Goal: Task Accomplishment & Management: Use online tool/utility

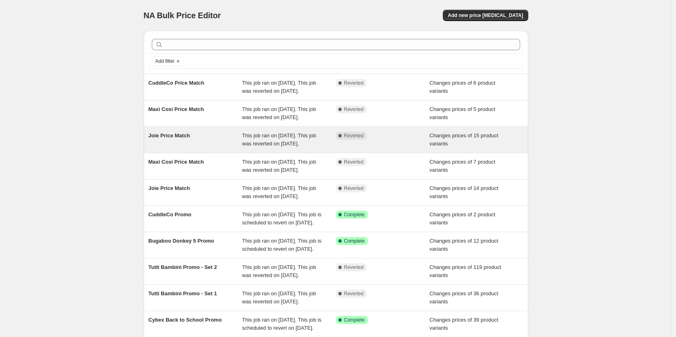
click at [314, 148] on div "This job ran on [DATE]. This job was reverted on [DATE]." at bounding box center [289, 140] width 94 height 16
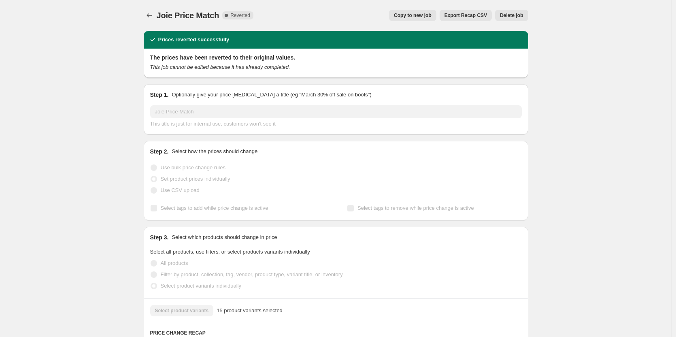
click at [436, 13] on button "Copy to new job" at bounding box center [412, 15] width 47 height 11
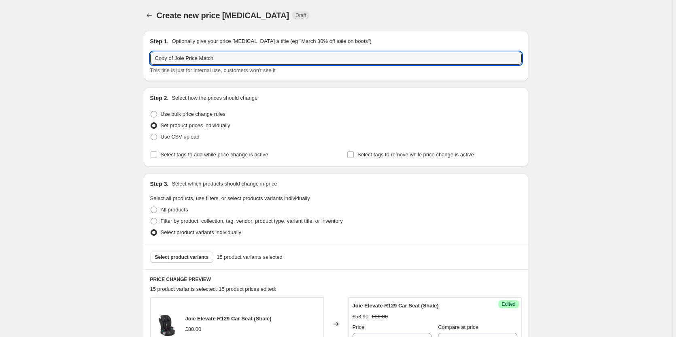
drag, startPoint x: 123, startPoint y: 74, endPoint x: -57, endPoint y: 88, distance: 181.0
click at [0, 88] on html "Home Settings Plans Skip to content Create new price [MEDICAL_DATA]. This page …" at bounding box center [338, 168] width 676 height 337
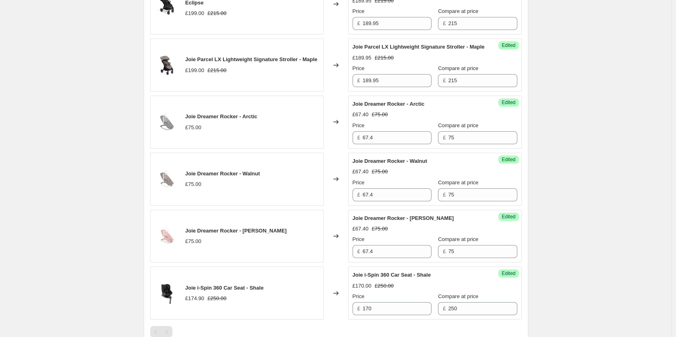
scroll to position [971, 0]
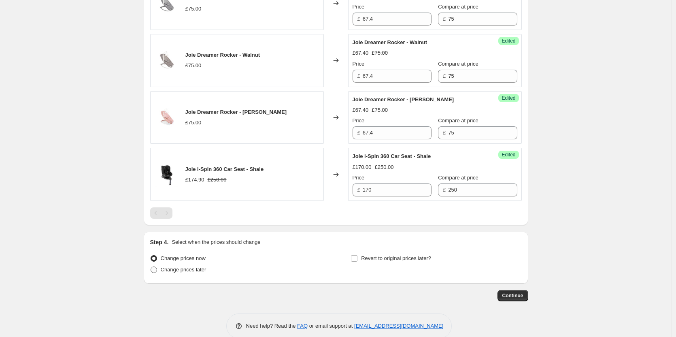
type input "Joie Price Match"
drag, startPoint x: 198, startPoint y: 274, endPoint x: 239, endPoint y: 270, distance: 41.1
click at [198, 272] on span "Change prices later" at bounding box center [184, 269] width 46 height 6
click at [151, 267] on input "Change prices later" at bounding box center [151, 266] width 0 height 0
radio input "true"
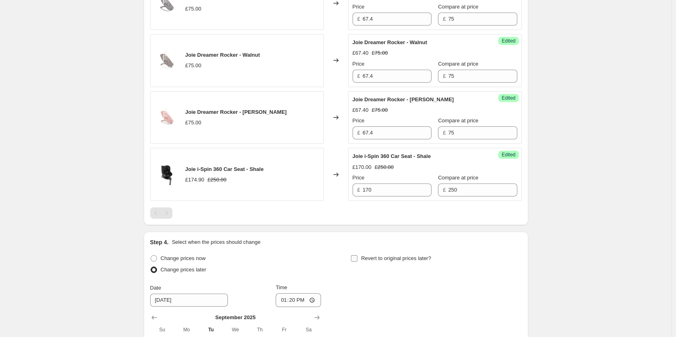
click at [386, 261] on span "Revert to original prices later?" at bounding box center [396, 258] width 70 height 6
click at [357, 261] on input "Revert to original prices later?" at bounding box center [354, 258] width 6 height 6
checkbox input "true"
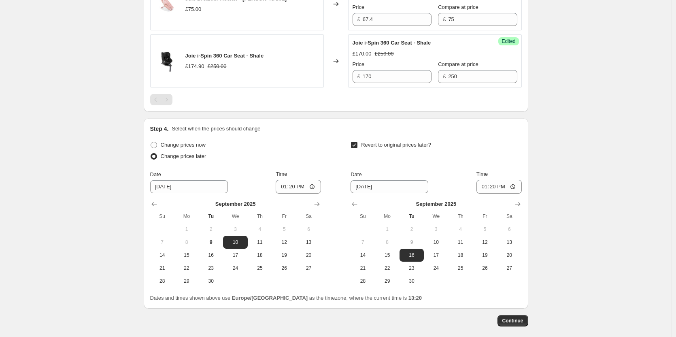
scroll to position [1131, 0]
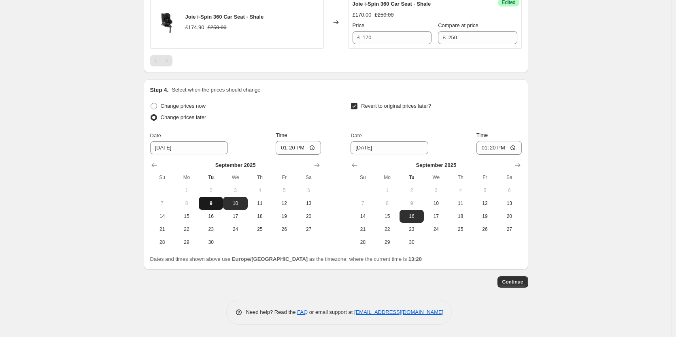
click at [219, 204] on span "9" at bounding box center [211, 203] width 18 height 6
type input "[DATE]"
click at [443, 203] on span "10" at bounding box center [436, 203] width 18 height 6
type input "[DATE]"
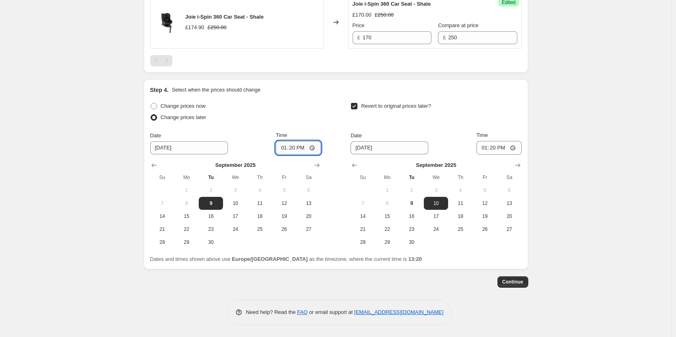
click at [298, 146] on input "13:20" at bounding box center [298, 148] width 45 height 14
type input "18:00"
click at [497, 148] on input "13:20" at bounding box center [498, 148] width 45 height 14
type input "06:00"
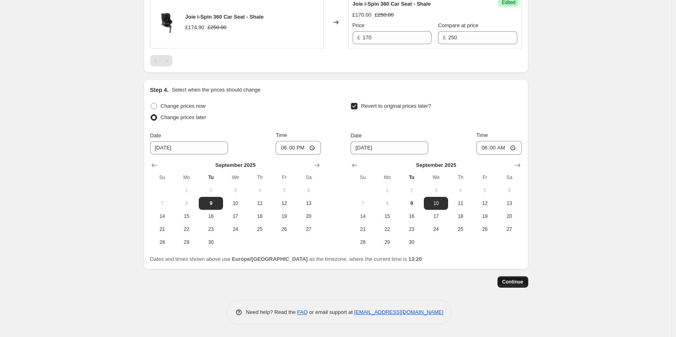
click at [523, 277] on button "Continue" at bounding box center [512, 281] width 31 height 11
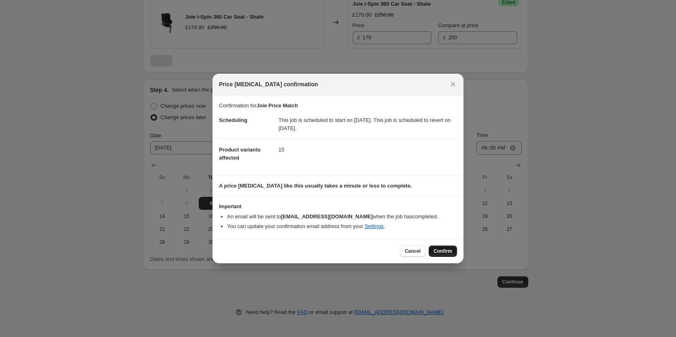
click at [447, 248] on span "Confirm" at bounding box center [442, 251] width 19 height 6
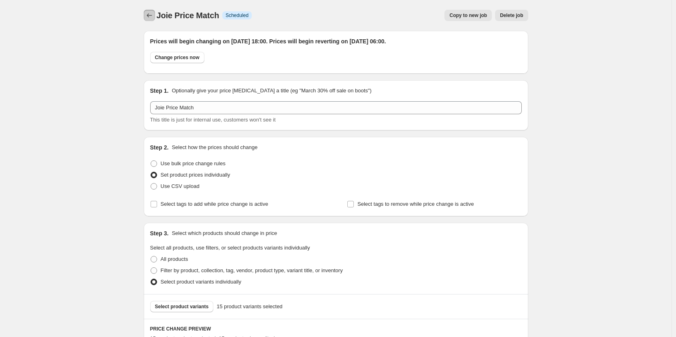
click at [152, 19] on icon "Price change jobs" at bounding box center [149, 15] width 8 height 8
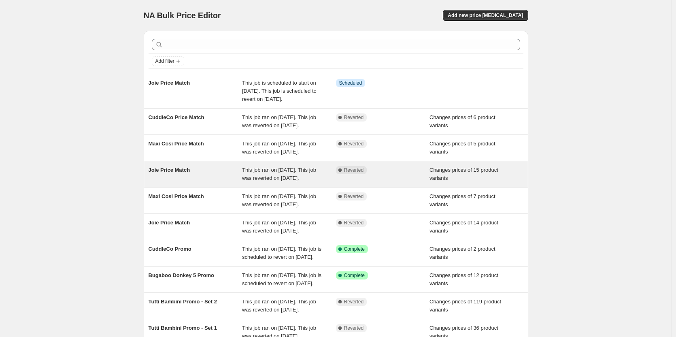
click at [309, 182] on div "This job ran on [DATE]. This job was reverted on [DATE]." at bounding box center [289, 174] width 94 height 16
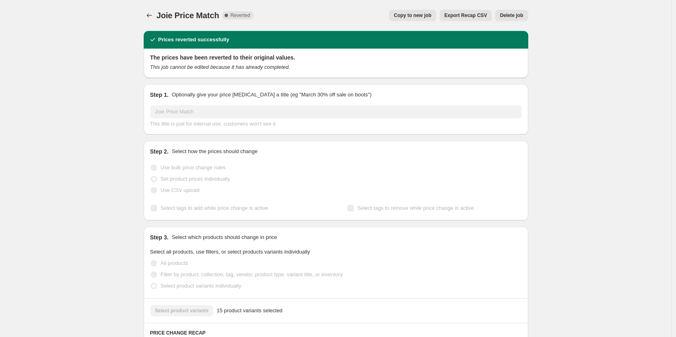
click at [522, 15] on span "Delete job" at bounding box center [511, 15] width 23 height 6
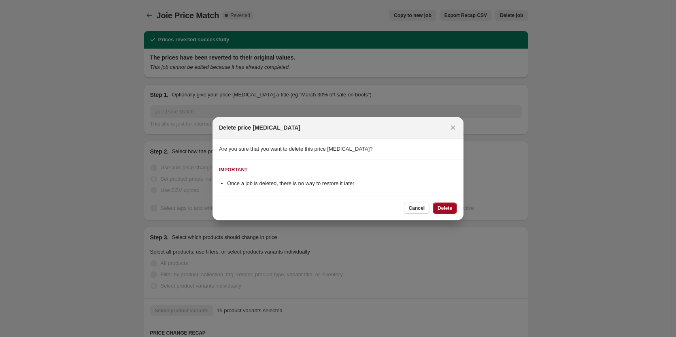
click at [436, 208] on button "Delete" at bounding box center [445, 207] width 24 height 11
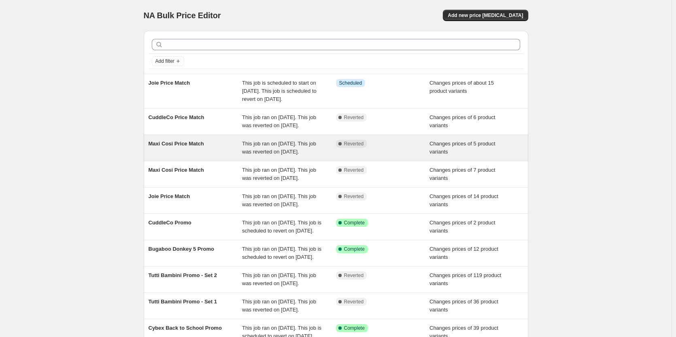
click at [199, 156] on div "Maxi Cosi Price Match" at bounding box center [196, 148] width 94 height 16
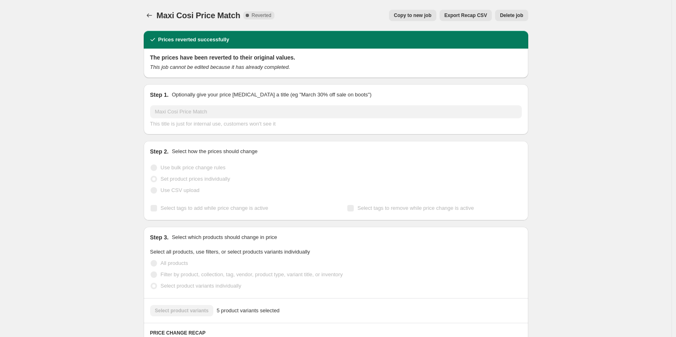
click at [407, 17] on span "Copy to new job" at bounding box center [413, 15] width 38 height 6
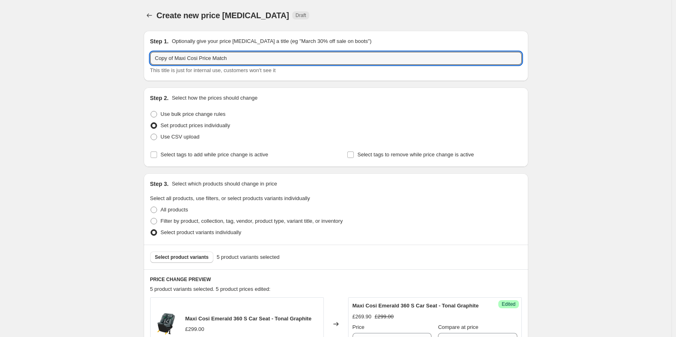
drag, startPoint x: 176, startPoint y: 58, endPoint x: 95, endPoint y: 62, distance: 81.0
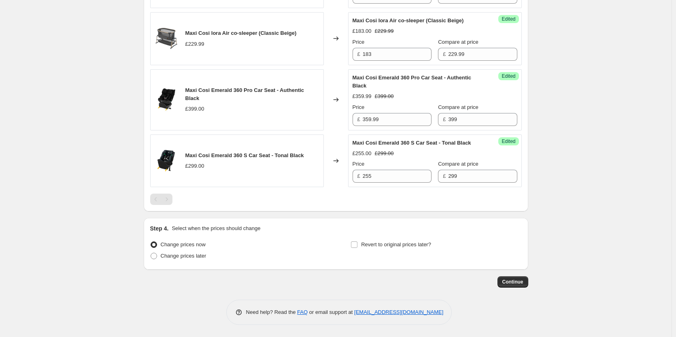
scroll to position [415, 0]
type input "Maxi Cosi Price Match"
click at [185, 252] on span "Change prices later" at bounding box center [184, 256] width 46 height 8
click at [151, 253] on input "Change prices later" at bounding box center [151, 253] width 0 height 0
radio input "true"
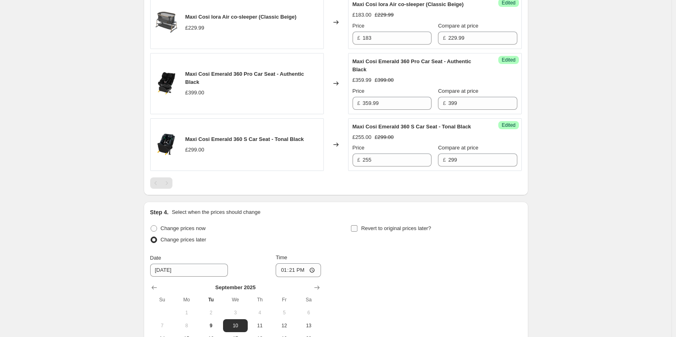
click at [394, 231] on span "Revert to original prices later?" at bounding box center [396, 228] width 70 height 6
click at [357, 231] on input "Revert to original prices later?" at bounding box center [354, 228] width 6 height 6
checkbox input "true"
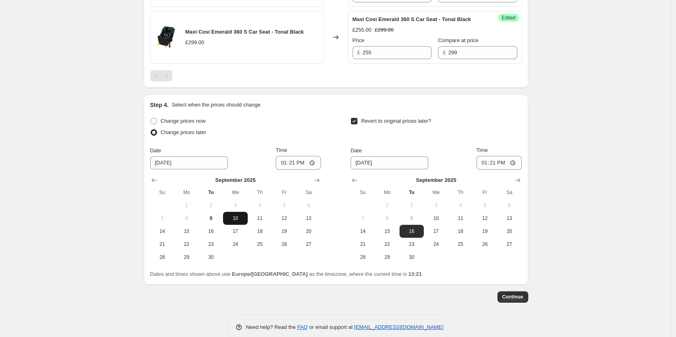
scroll to position [554, 0]
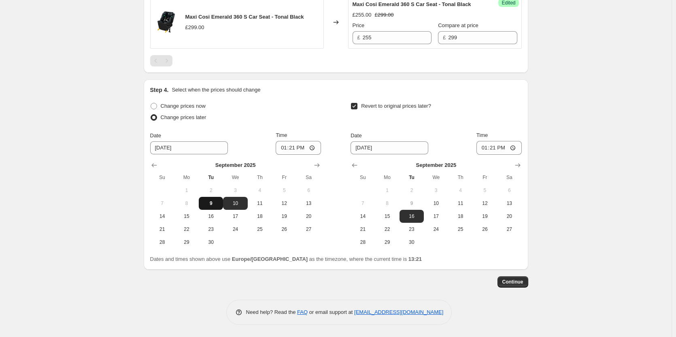
click at [220, 202] on span "9" at bounding box center [211, 203] width 18 height 6
type input "[DATE]"
click at [431, 204] on span "10" at bounding box center [436, 203] width 18 height 6
type input "[DATE]"
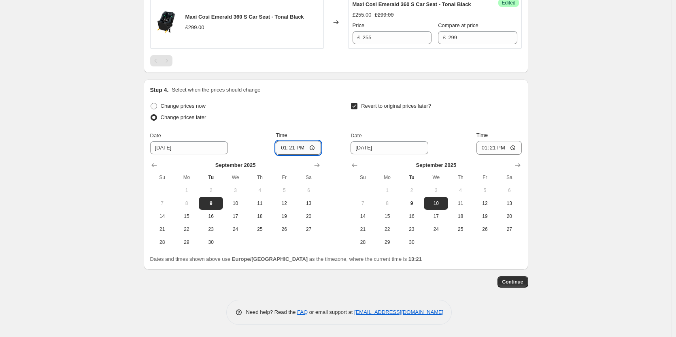
drag, startPoint x: 289, startPoint y: 145, endPoint x: 294, endPoint y: 146, distance: 4.9
click at [291, 146] on input "13:21" at bounding box center [298, 148] width 45 height 14
type input "18:00"
click at [497, 146] on input "13:21" at bounding box center [498, 148] width 45 height 14
type input "06:00"
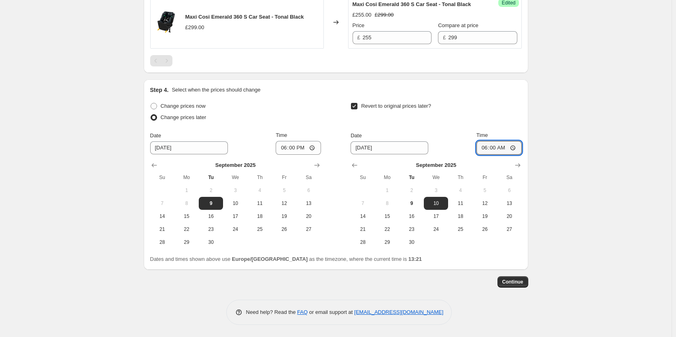
click at [522, 278] on button "Continue" at bounding box center [512, 281] width 31 height 11
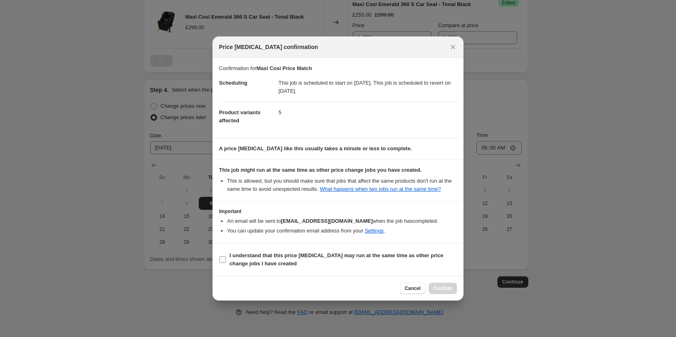
drag, startPoint x: 245, startPoint y: 246, endPoint x: 244, endPoint y: 251, distance: 4.5
click at [244, 251] on section "I understand that this price [MEDICAL_DATA] may run at the same time as other p…" at bounding box center [337, 259] width 251 height 32
click at [244, 255] on b "I understand that this price [MEDICAL_DATA] may run at the same time as other p…" at bounding box center [336, 259] width 214 height 14
click at [226, 256] on input "I understand that this price [MEDICAL_DATA] may run at the same time as other p…" at bounding box center [222, 259] width 6 height 6
checkbox input "true"
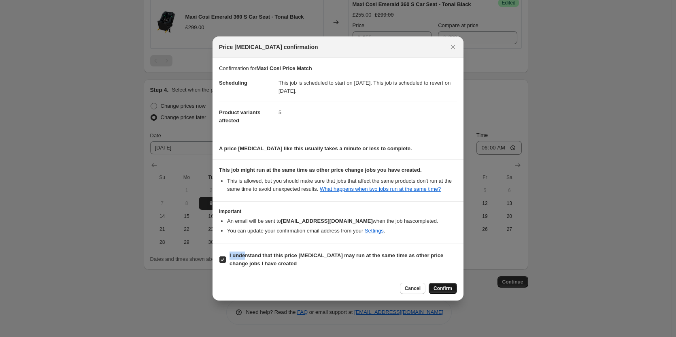
click at [446, 287] on span "Confirm" at bounding box center [442, 288] width 19 height 6
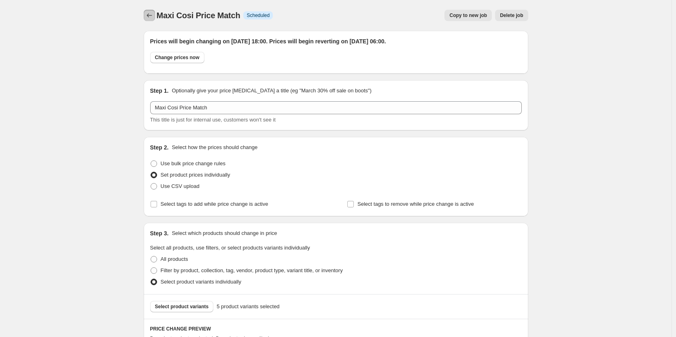
click at [149, 14] on icon "Price change jobs" at bounding box center [149, 15] width 8 height 8
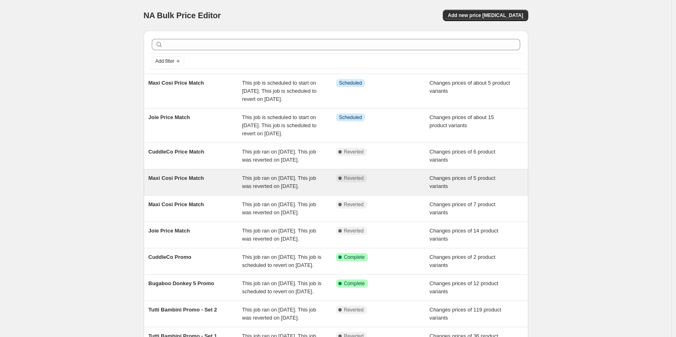
click at [363, 190] on div "Complete Reverted" at bounding box center [383, 182] width 94 height 16
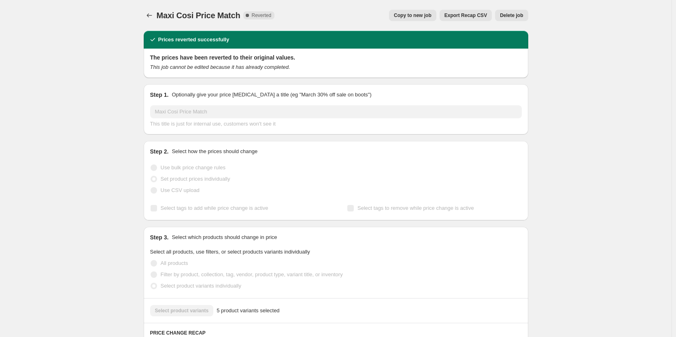
click at [514, 20] on button "Delete job" at bounding box center [511, 15] width 33 height 11
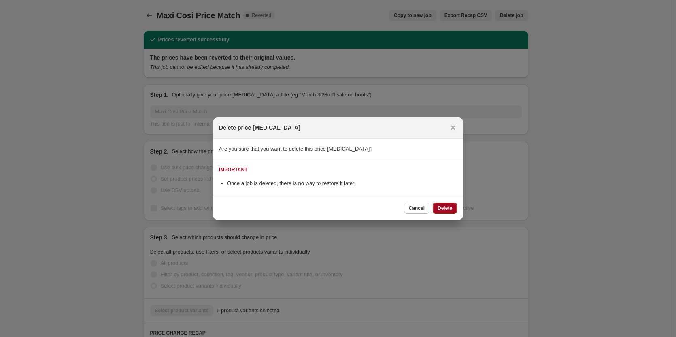
click at [446, 204] on button "Delete" at bounding box center [445, 207] width 24 height 11
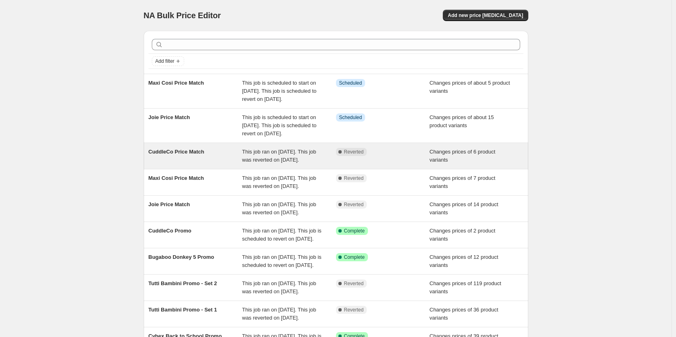
click at [403, 156] on div "Complete Reverted" at bounding box center [377, 152] width 82 height 8
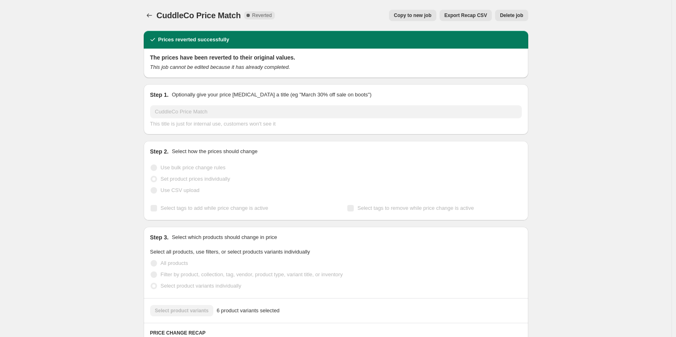
click at [425, 11] on button "Copy to new job" at bounding box center [412, 15] width 47 height 11
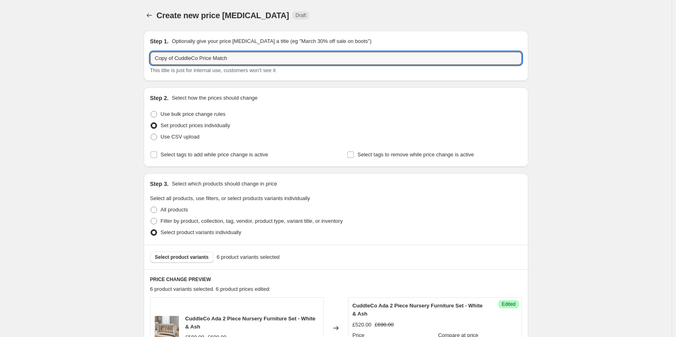
drag, startPoint x: 178, startPoint y: 56, endPoint x: 15, endPoint y: 57, distance: 162.7
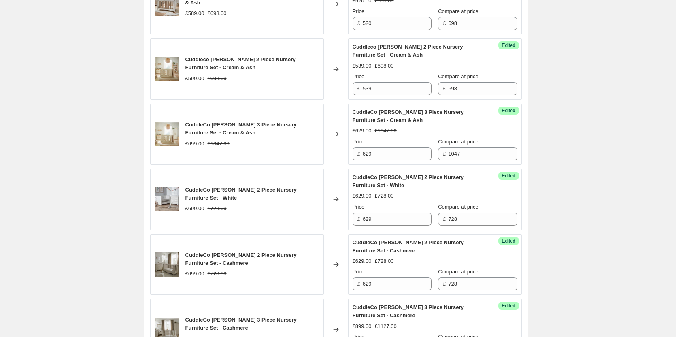
scroll to position [497, 0]
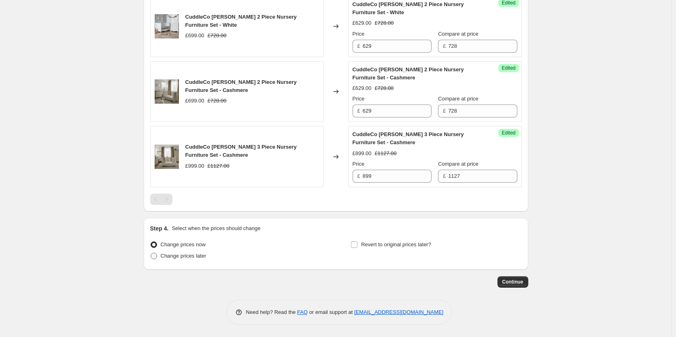
type input "CuddleCo Price Match"
click at [195, 259] on span "Change prices later" at bounding box center [184, 256] width 46 height 6
click at [151, 253] on input "Change prices later" at bounding box center [151, 253] width 0 height 0
radio input "true"
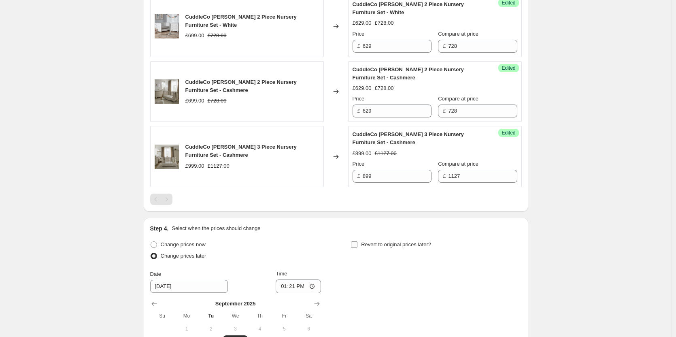
click at [406, 246] on span "Revert to original prices later?" at bounding box center [396, 244] width 70 height 6
click at [357, 246] on input "Revert to original prices later?" at bounding box center [354, 244] width 6 height 6
checkbox input "true"
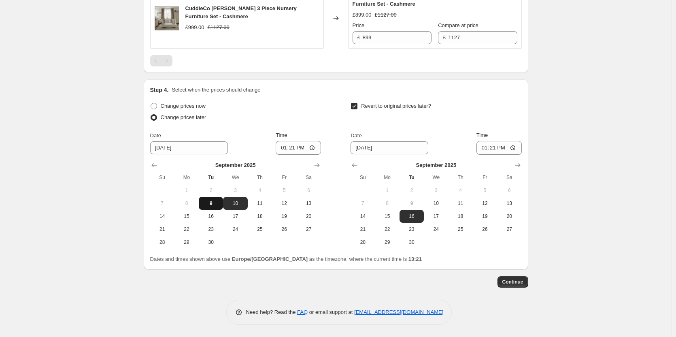
click at [204, 205] on span "9" at bounding box center [211, 203] width 18 height 6
type input "[DATE]"
click at [437, 206] on span "10" at bounding box center [436, 203] width 18 height 6
type input "[DATE]"
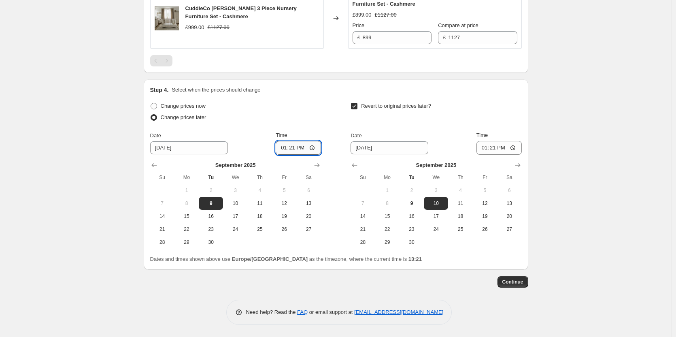
click at [294, 144] on input "13:21" at bounding box center [298, 148] width 45 height 14
type input "18:00"
click at [497, 149] on input "13:21" at bounding box center [498, 148] width 45 height 14
type input "06:00"
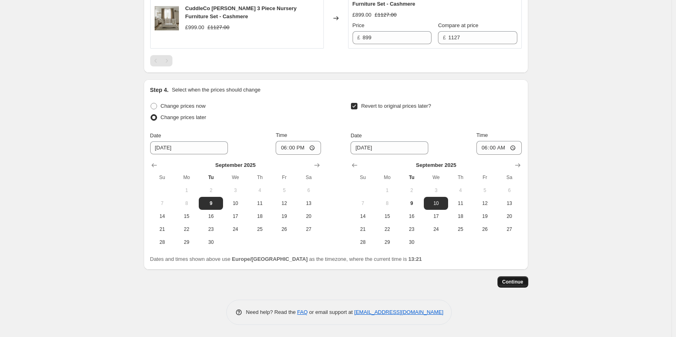
click at [508, 280] on span "Continue" at bounding box center [512, 281] width 21 height 6
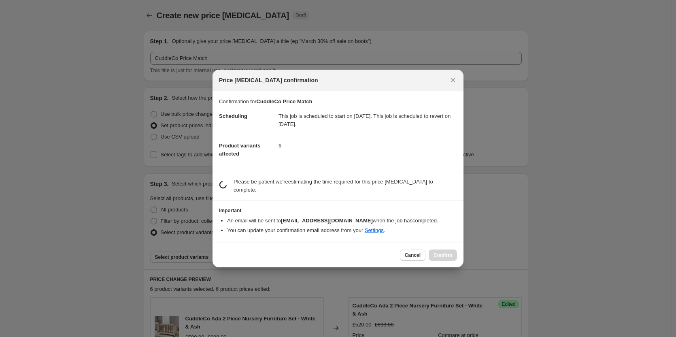
scroll to position [0, 0]
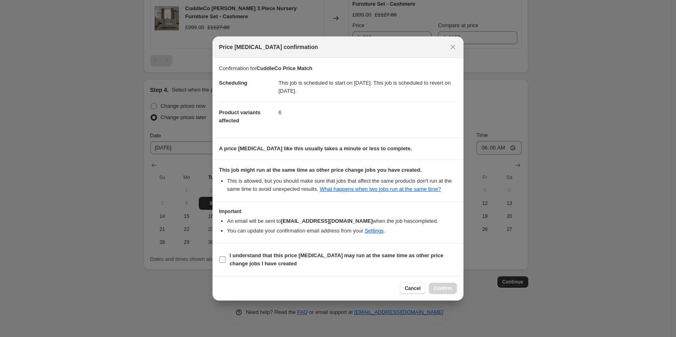
click at [370, 250] on label "I understand that this price [MEDICAL_DATA] may run at the same time as other p…" at bounding box center [338, 259] width 238 height 19
click at [226, 256] on input "I understand that this price [MEDICAL_DATA] may run at the same time as other p…" at bounding box center [222, 259] width 6 height 6
checkbox input "true"
click at [439, 286] on span "Confirm" at bounding box center [442, 288] width 19 height 6
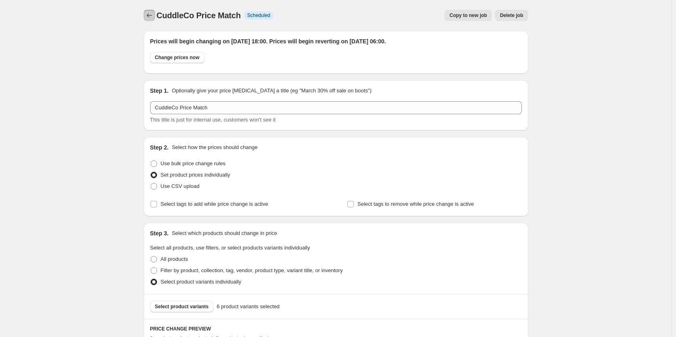
click at [153, 16] on icon "Price change jobs" at bounding box center [149, 15] width 8 height 8
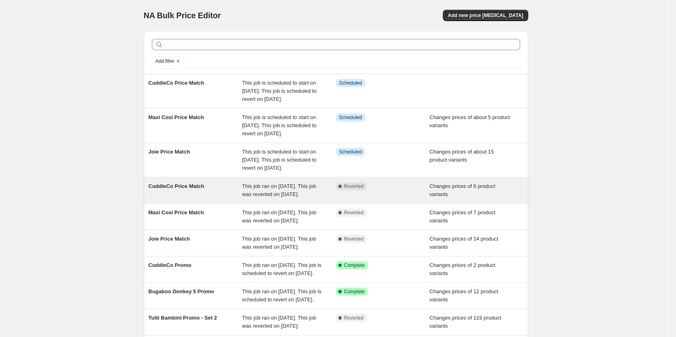
click at [333, 198] on div "This job ran on [DATE]. This job was reverted on [DATE]." at bounding box center [289, 190] width 94 height 16
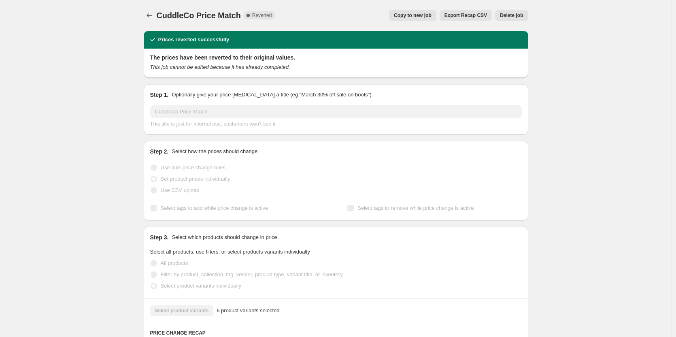
click at [508, 15] on span "Delete job" at bounding box center [511, 15] width 23 height 6
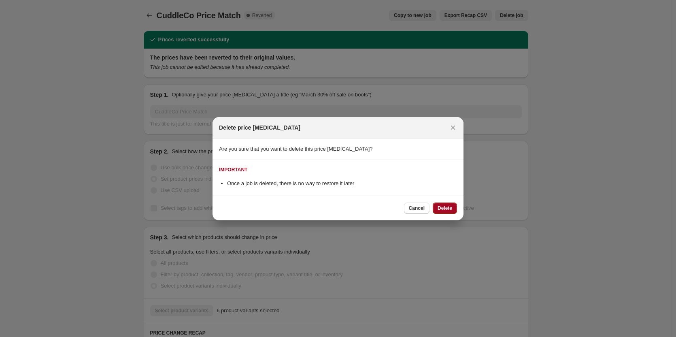
click at [450, 206] on span "Delete" at bounding box center [444, 208] width 15 height 6
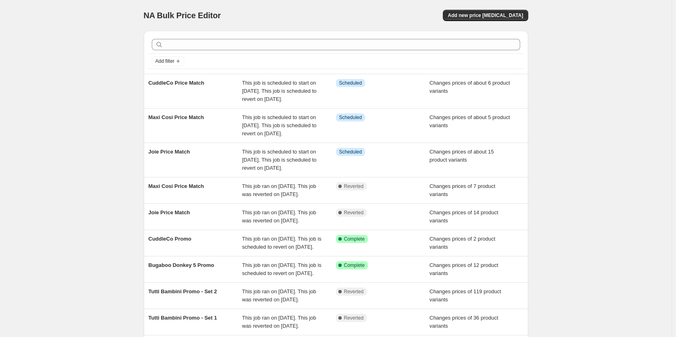
click at [516, 23] on div "NA Bulk Price Editor. This page is ready NA Bulk Price Editor Add new price [ME…" at bounding box center [336, 15] width 384 height 31
click at [512, 18] on span "Add new price [MEDICAL_DATA]" at bounding box center [485, 15] width 75 height 6
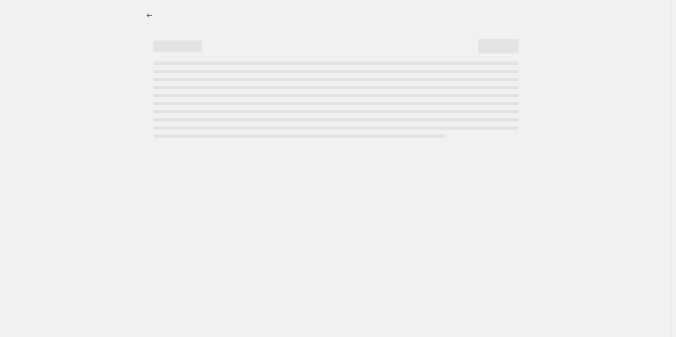
select select "percentage"
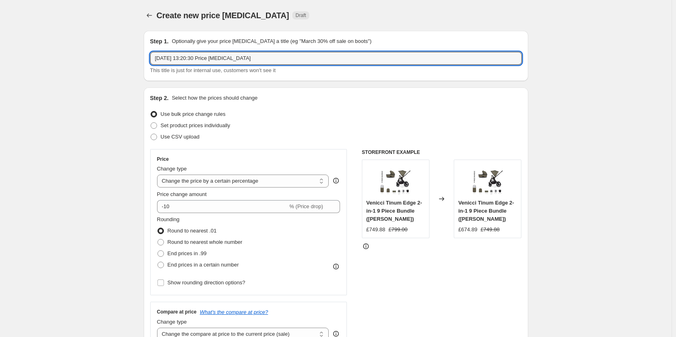
drag, startPoint x: 270, startPoint y: 58, endPoint x: 77, endPoint y: 36, distance: 194.3
type input "Maxi Cosi September Promotion"
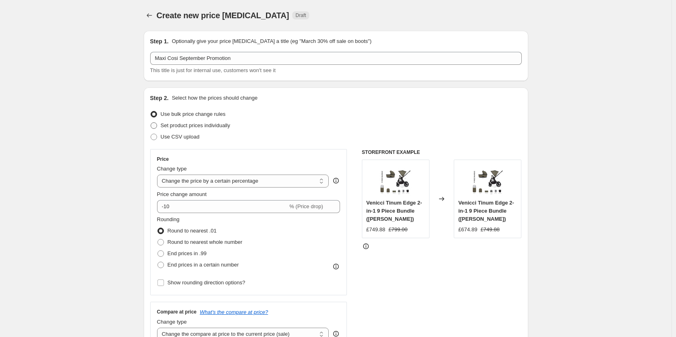
click at [179, 127] on span "Set product prices individually" at bounding box center [196, 125] width 70 height 6
click at [151, 123] on input "Set product prices individually" at bounding box center [151, 122] width 0 height 0
radio input "true"
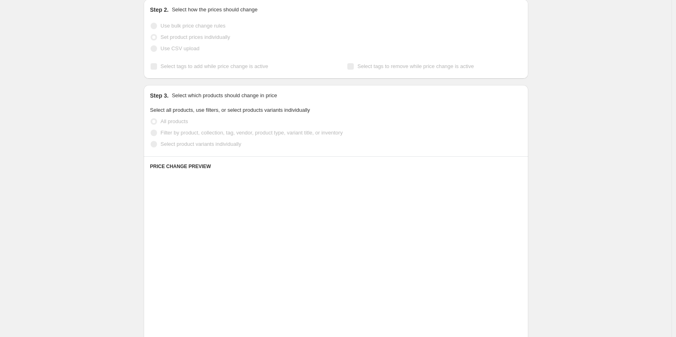
scroll to position [162, 0]
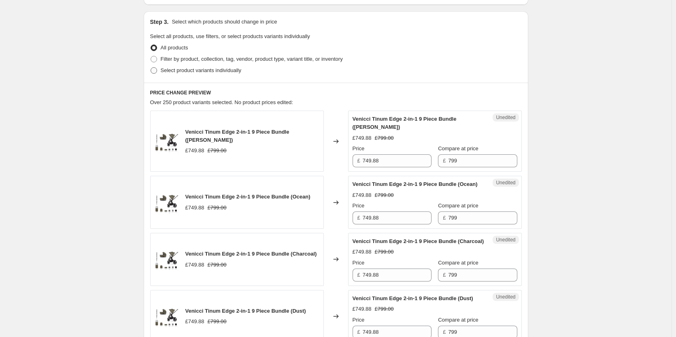
click at [179, 69] on span "Select product variants individually" at bounding box center [201, 70] width 81 height 6
click at [151, 68] on input "Select product variants individually" at bounding box center [151, 67] width 0 height 0
radio input "true"
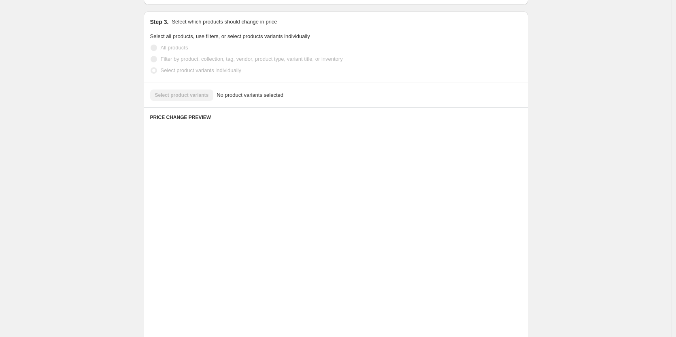
scroll to position [88, 0]
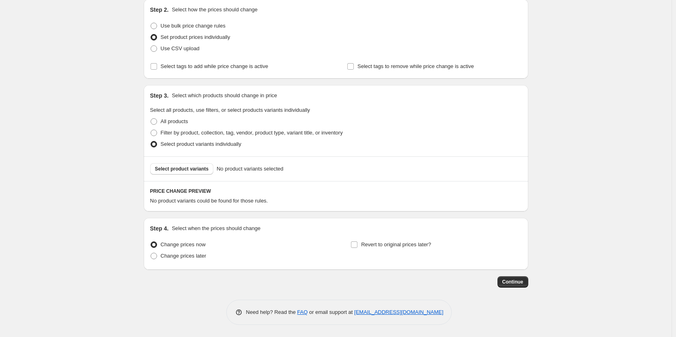
click at [174, 262] on div "Change prices now Change prices later" at bounding box center [235, 251] width 171 height 24
click at [202, 257] on span "Change prices later" at bounding box center [184, 256] width 46 height 6
click at [274, 242] on div "Change prices now" at bounding box center [235, 244] width 171 height 11
click at [179, 165] on button "Select product variants" at bounding box center [182, 168] width 64 height 11
click at [192, 167] on span "Select product variants" at bounding box center [182, 169] width 54 height 6
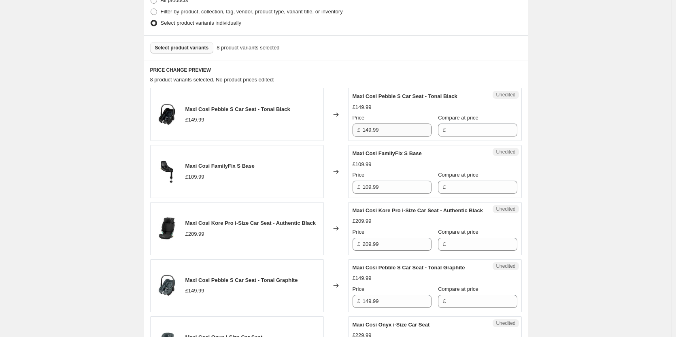
scroll to position [210, 0]
click at [373, 133] on input "149.99" at bounding box center [397, 129] width 69 height 13
click at [453, 132] on input "Compare at price" at bounding box center [482, 129] width 69 height 13
paste input "149.99"
type input "149.99"
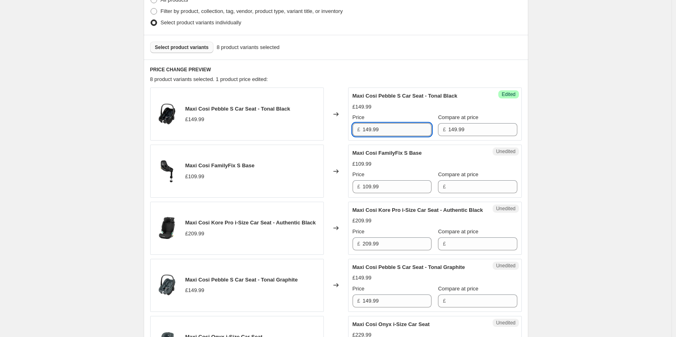
click at [401, 132] on input "149.99" at bounding box center [397, 129] width 69 height 13
type input "104.99"
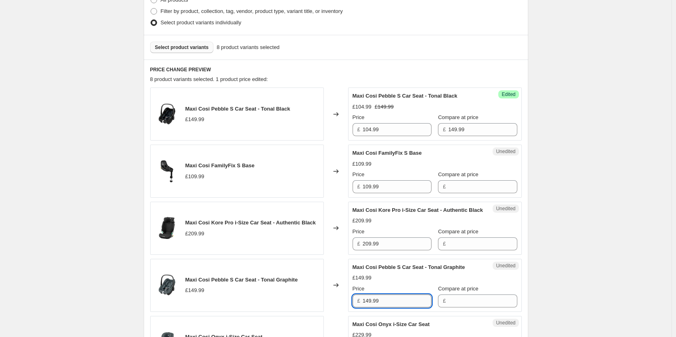
click at [381, 305] on input "149.99" at bounding box center [397, 300] width 69 height 13
paste input "04"
type input "104.99"
click at [471, 126] on input "149.99" at bounding box center [482, 129] width 69 height 13
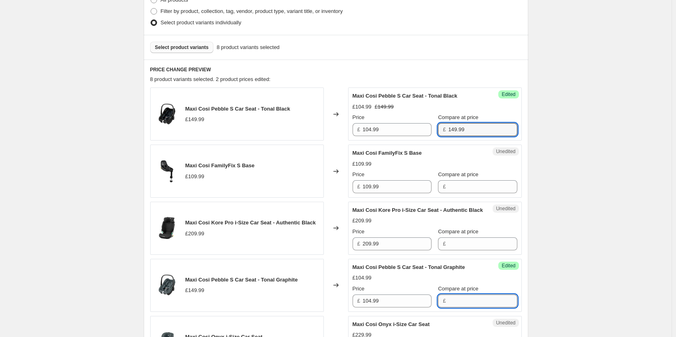
paste input "149.99"
drag, startPoint x: 463, startPoint y: 312, endPoint x: 460, endPoint y: 309, distance: 4.3
click at [463, 307] on input "149.99" at bounding box center [482, 300] width 69 height 13
type input "149.99"
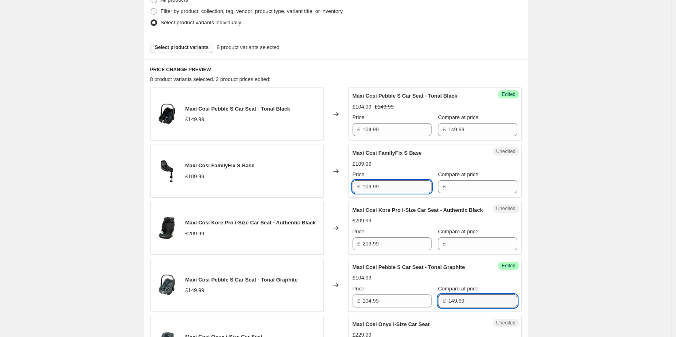
click at [396, 188] on input "109.99" at bounding box center [397, 186] width 69 height 13
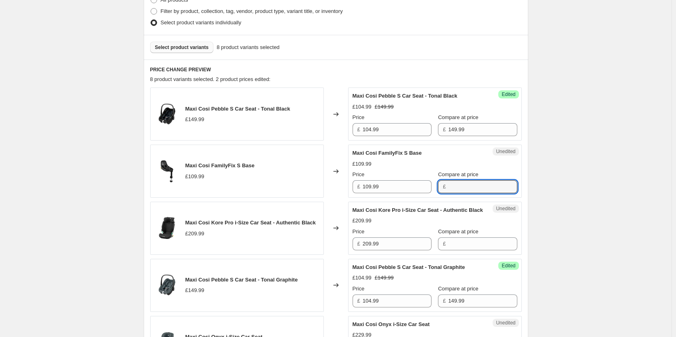
drag, startPoint x: 469, startPoint y: 189, endPoint x: 435, endPoint y: 196, distance: 34.7
click at [469, 189] on input "Compare at price" at bounding box center [482, 186] width 69 height 13
paste input "109.99"
type input "109.99"
click at [386, 189] on input "109.99" at bounding box center [397, 186] width 69 height 13
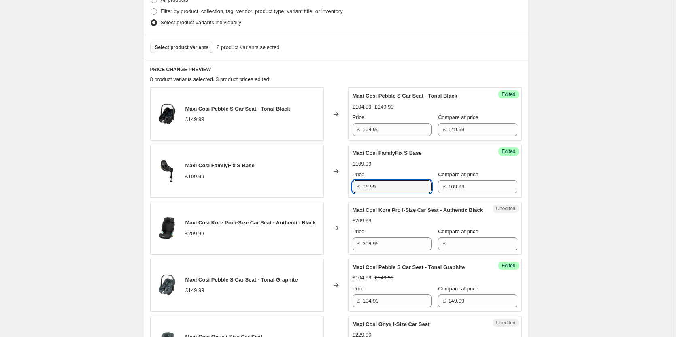
type input "76.99"
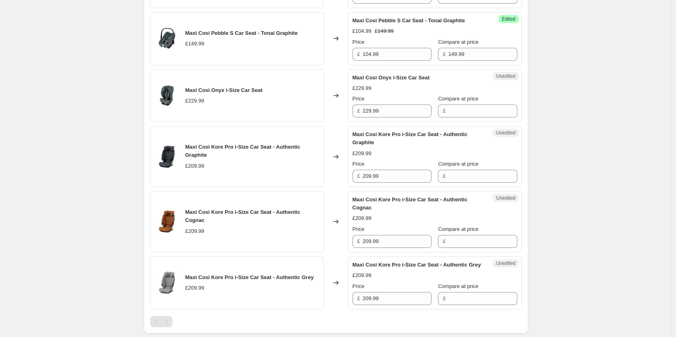
scroll to position [452, 0]
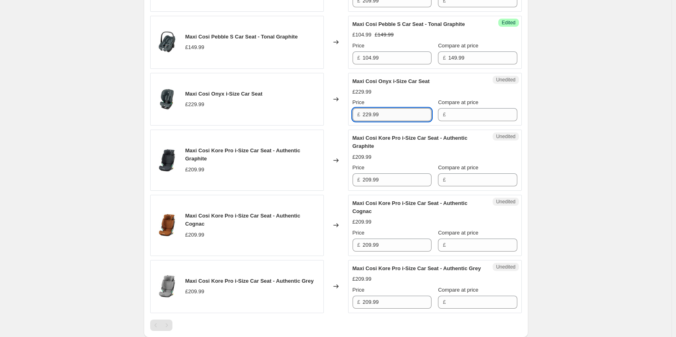
click at [400, 120] on input "229.99" at bounding box center [397, 114] width 69 height 13
click at [487, 121] on input "Compare at price" at bounding box center [482, 114] width 69 height 13
paste input "229.99"
type input "229.99"
click at [400, 121] on input "229.99" at bounding box center [397, 114] width 69 height 13
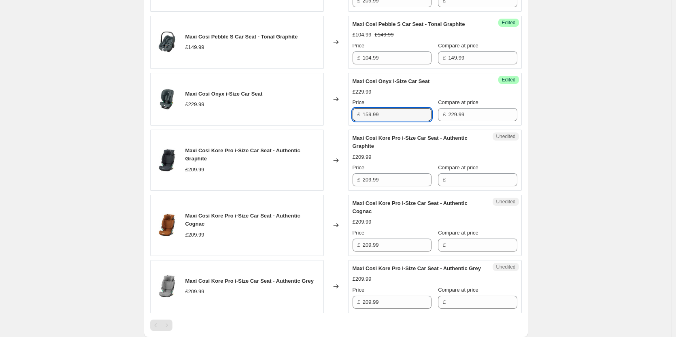
type input "159.99"
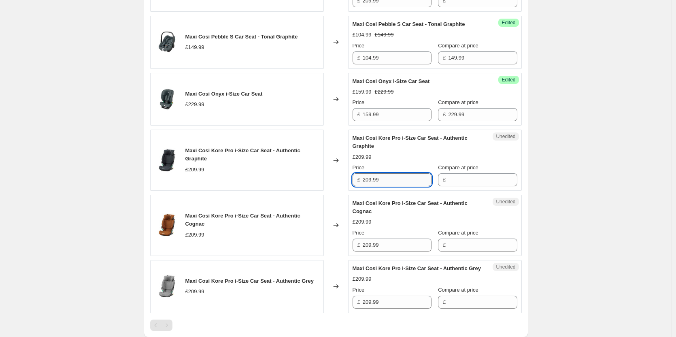
click at [386, 183] on input "209.99" at bounding box center [397, 179] width 69 height 13
click at [472, 186] on input "Compare at price" at bounding box center [482, 179] width 69 height 13
paste input "209.99"
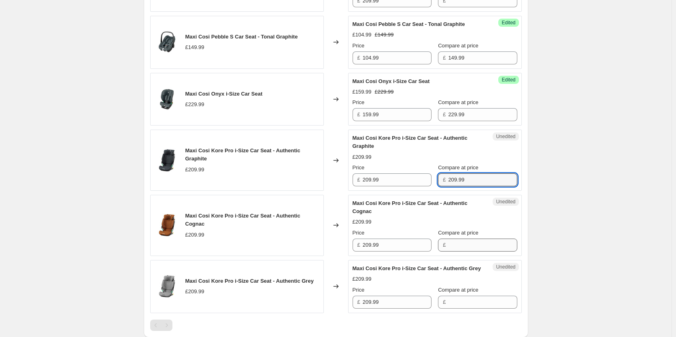
type input "209.99"
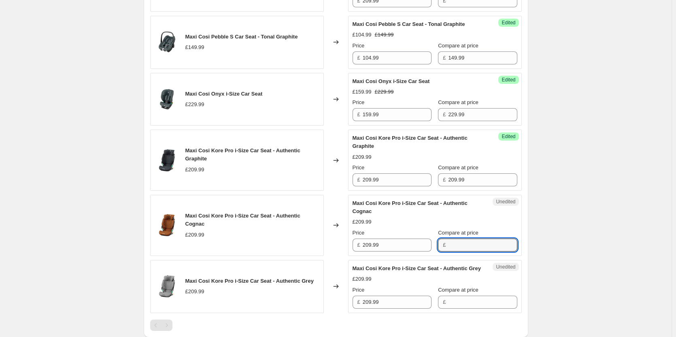
drag, startPoint x: 457, startPoint y: 247, endPoint x: 458, endPoint y: 260, distance: 13.0
click at [458, 247] on input "Compare at price" at bounding box center [482, 244] width 69 height 13
paste input "209.99"
type input "209.99"
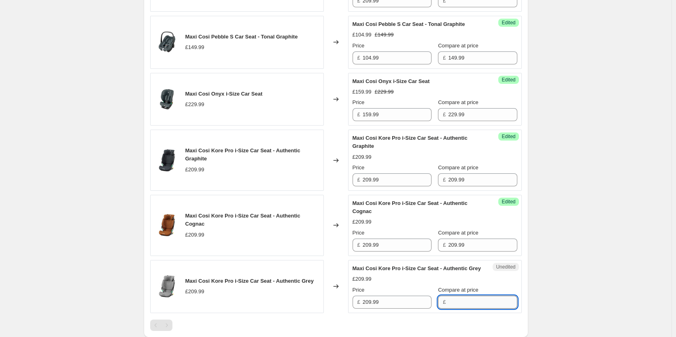
click at [454, 308] on input "Compare at price" at bounding box center [482, 301] width 69 height 13
paste input "209.99"
type input "209.99"
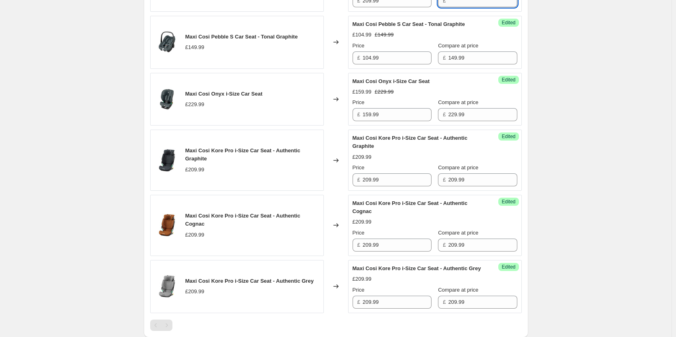
click at [460, 7] on input "Compare at price" at bounding box center [482, 0] width 69 height 13
paste input "209.99"
type input "209.99"
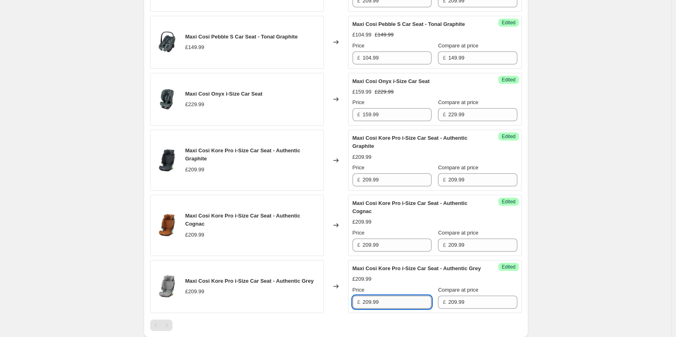
click at [379, 308] on input "209.99" at bounding box center [397, 301] width 69 height 13
type input "146.99"
click at [399, 245] on div "Price £ 209.99" at bounding box center [391, 240] width 79 height 23
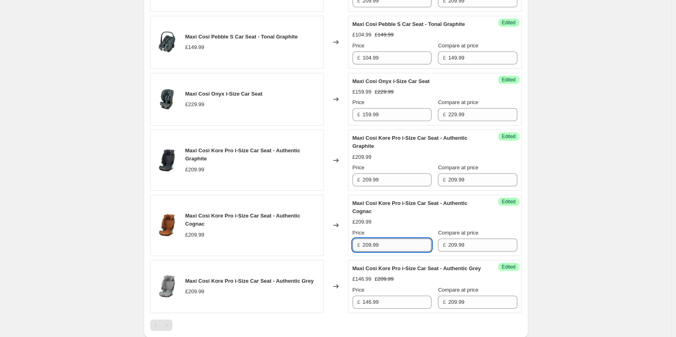
click at [399, 251] on input "209.99" at bounding box center [397, 244] width 69 height 13
paste input "146"
type input "146.99"
click at [395, 186] on input "209.99" at bounding box center [397, 179] width 69 height 13
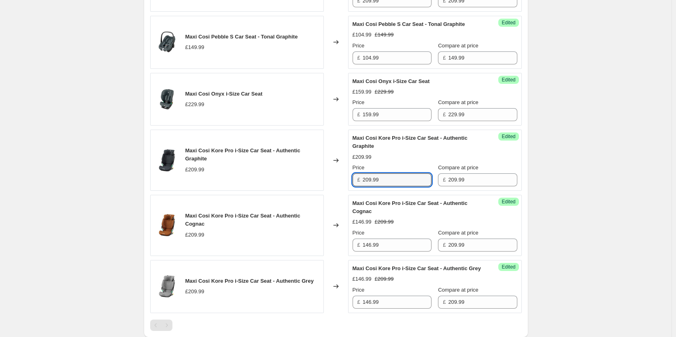
paste input "146"
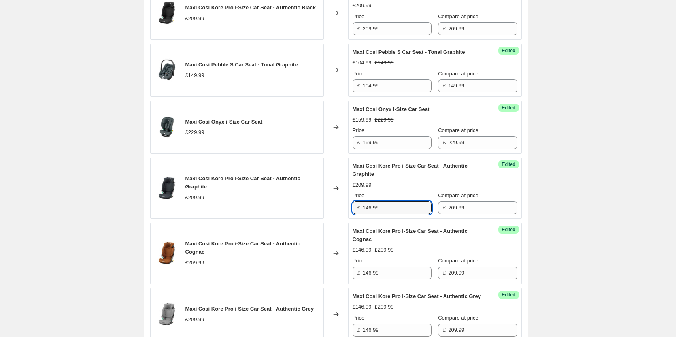
scroll to position [412, 0]
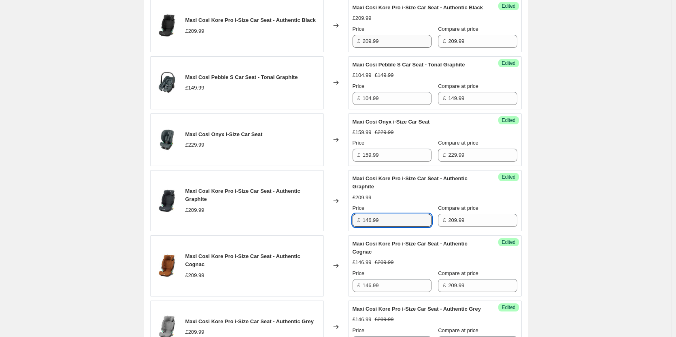
type input "146.99"
click at [388, 47] on input "209.99" at bounding box center [397, 41] width 69 height 13
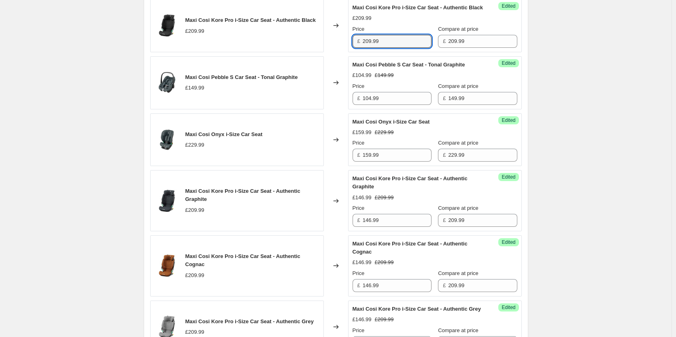
paste input "146"
type input "146.99"
click at [666, 107] on div "Create new price [MEDICAL_DATA]. This page is ready Create new price [MEDICAL_D…" at bounding box center [335, 45] width 671 height 915
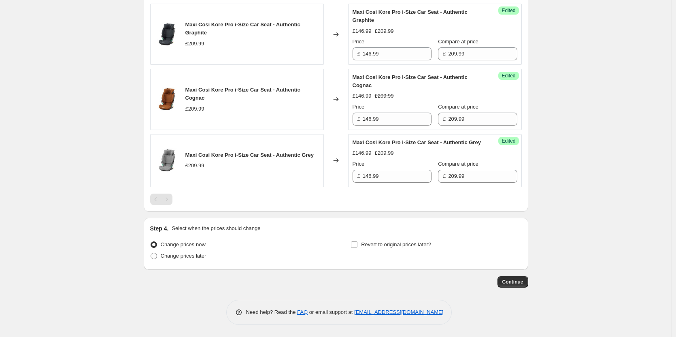
scroll to position [594, 0]
click at [368, 242] on span "Revert to original prices later?" at bounding box center [396, 244] width 70 height 6
click at [357, 242] on input "Revert to original prices later?" at bounding box center [354, 244] width 6 height 6
checkbox input "true"
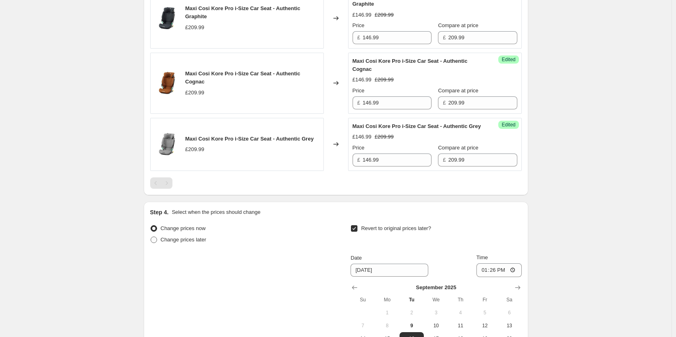
click at [195, 242] on span "Change prices later" at bounding box center [184, 239] width 46 height 6
click at [151, 237] on input "Change prices later" at bounding box center [151, 236] width 0 height 0
radio input "true"
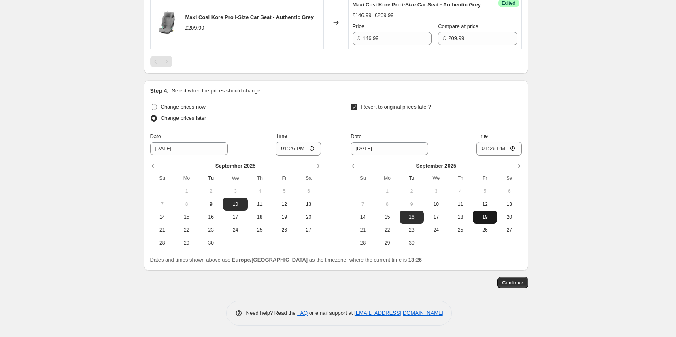
scroll to position [733, 0]
click at [520, 165] on icon "Show next month, October 2025" at bounding box center [517, 165] width 5 height 4
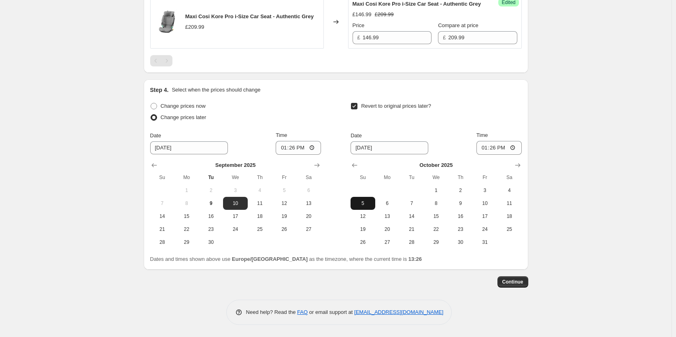
click at [368, 202] on span "5" at bounding box center [363, 203] width 18 height 6
type input "[DATE]"
click at [498, 147] on input "13:26" at bounding box center [498, 148] width 45 height 14
type input "20:00"
click at [293, 146] on input "13:26" at bounding box center [298, 148] width 45 height 14
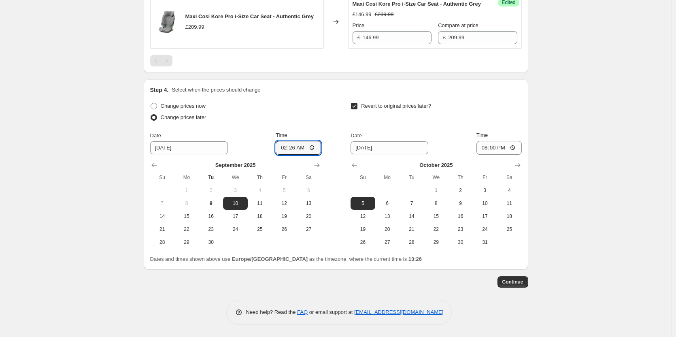
type input "02:00"
click at [288, 197] on button "12" at bounding box center [284, 203] width 24 height 13
type input "[DATE]"
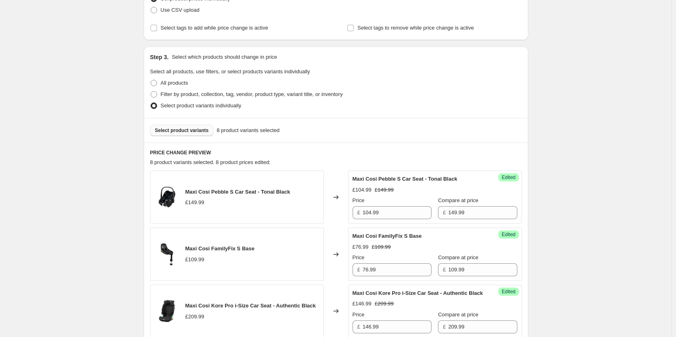
scroll to position [126, 0]
click at [175, 134] on span "Select product variants" at bounding box center [182, 131] width 54 height 6
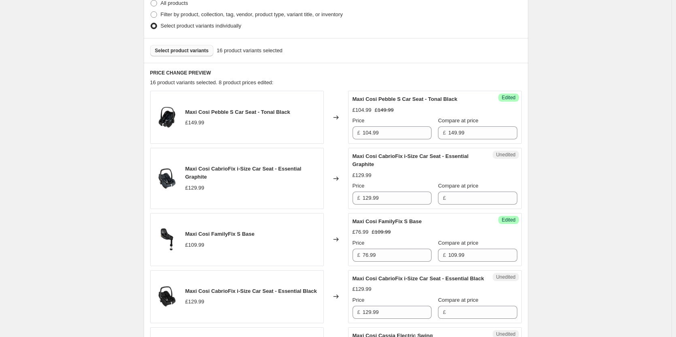
scroll to position [207, 0]
click at [403, 199] on input "129.99" at bounding box center [397, 197] width 69 height 13
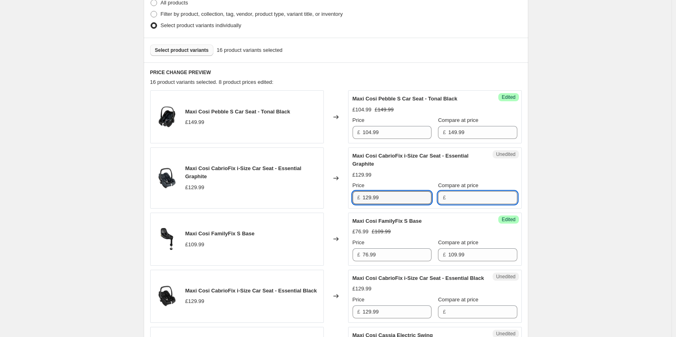
drag, startPoint x: 487, startPoint y: 197, endPoint x: 474, endPoint y: 199, distance: 12.6
click at [487, 197] on input "Compare at price" at bounding box center [482, 197] width 69 height 13
paste input "129.99"
type input "129.99"
click at [394, 199] on input "129.99" at bounding box center [397, 197] width 69 height 13
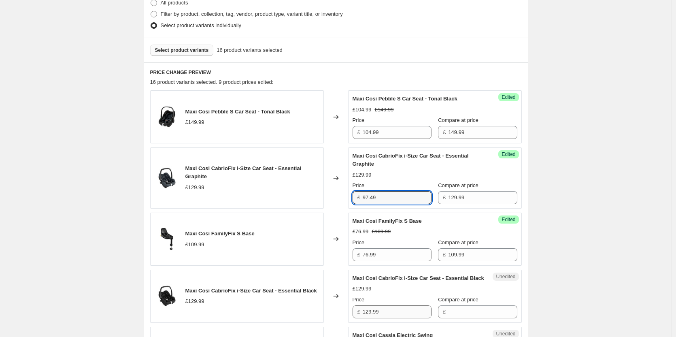
type input "97.49"
click at [382, 318] on input "129.99" at bounding box center [397, 311] width 69 height 13
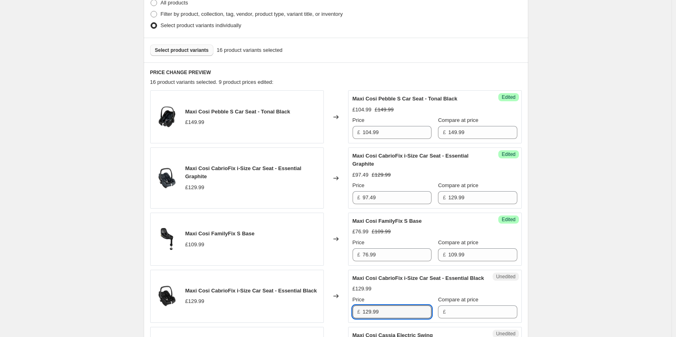
paste input "97.4"
type input "97.49"
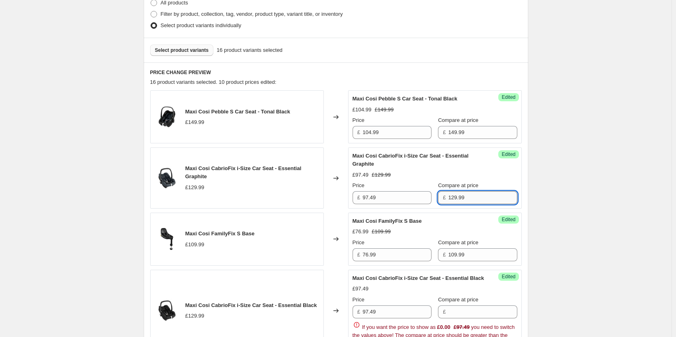
click at [470, 199] on input "129.99" at bounding box center [482, 197] width 69 height 13
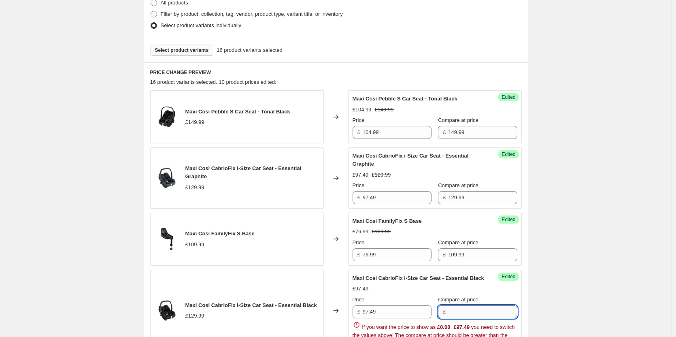
drag, startPoint x: 473, startPoint y: 314, endPoint x: 477, endPoint y: 311, distance: 4.6
click at [473, 314] on input "Compare at price" at bounding box center [482, 311] width 69 height 13
paste input "129.99"
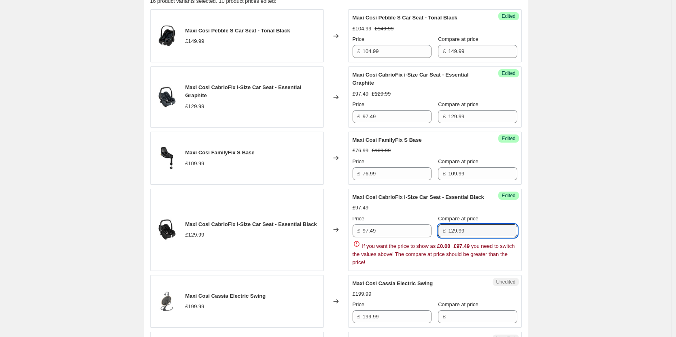
type input "129.99"
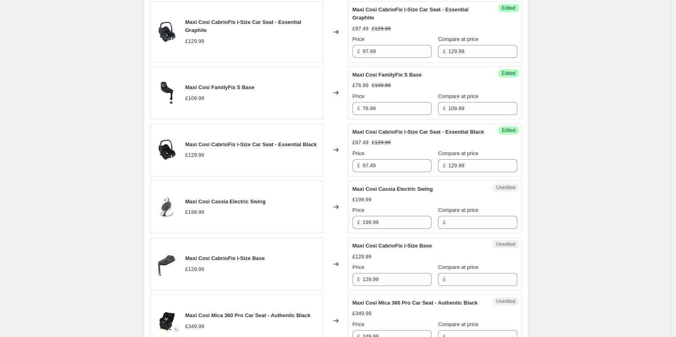
scroll to position [369, 0]
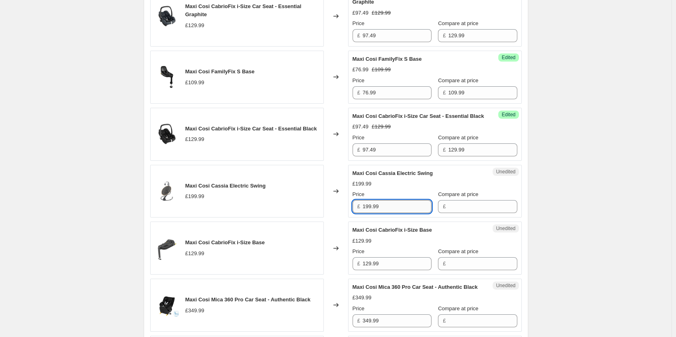
click at [384, 213] on input "199.99" at bounding box center [397, 206] width 69 height 13
click at [454, 212] on input "Compare at price" at bounding box center [482, 206] width 69 height 13
paste input "199.99"
type input "199.99"
click at [391, 213] on input "199.99" at bounding box center [397, 206] width 69 height 13
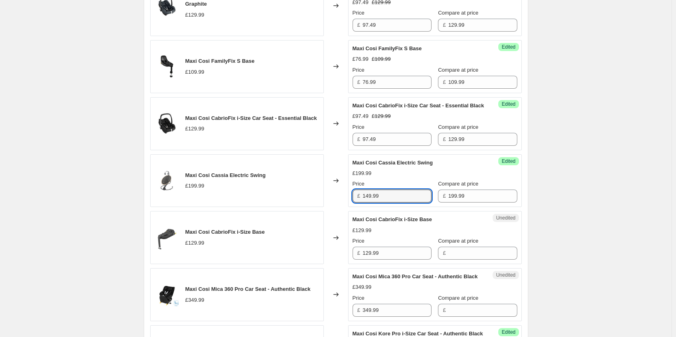
scroll to position [409, 0]
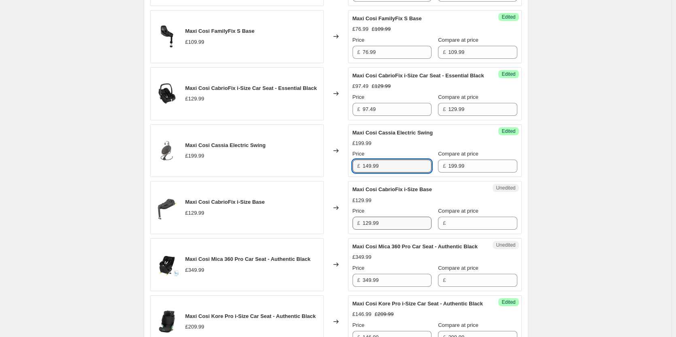
type input "149.99"
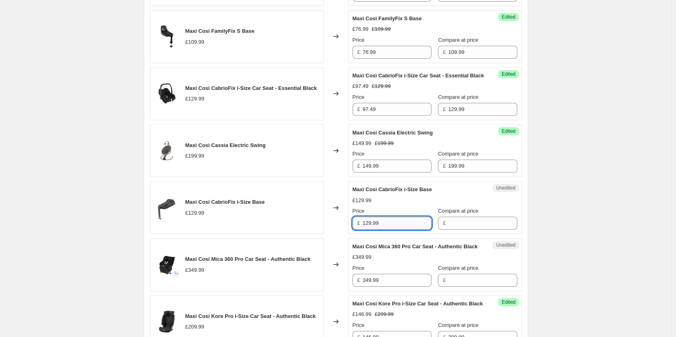
click at [393, 229] on input "129.99" at bounding box center [397, 222] width 69 height 13
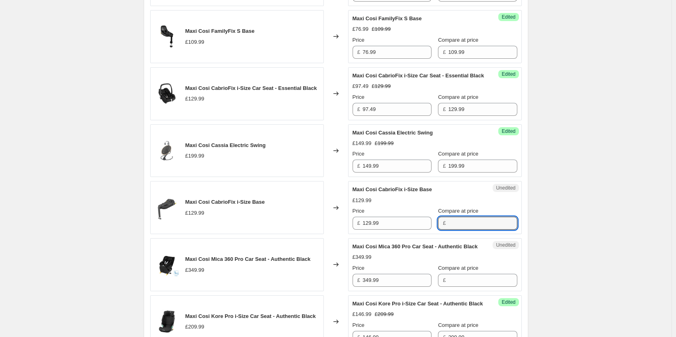
drag, startPoint x: 469, startPoint y: 233, endPoint x: 433, endPoint y: 233, distance: 35.6
click at [469, 229] on input "Compare at price" at bounding box center [482, 222] width 69 height 13
paste input "129.99"
type input "129.99"
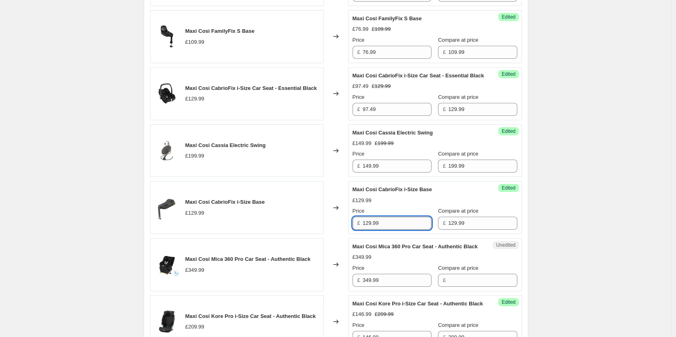
click at [384, 229] on input "129.99" at bounding box center [397, 222] width 69 height 13
type input "97.49"
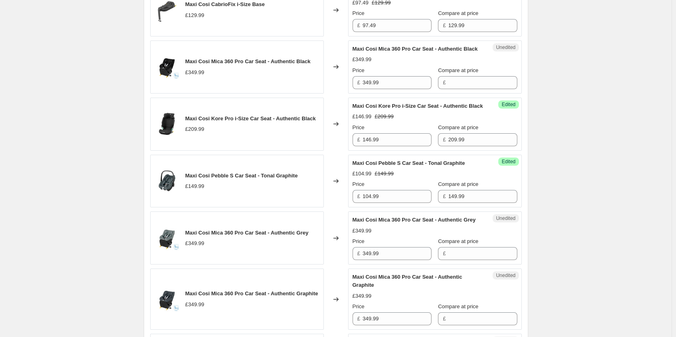
scroll to position [607, 0]
click at [404, 89] on input "349.99" at bounding box center [397, 82] width 69 height 13
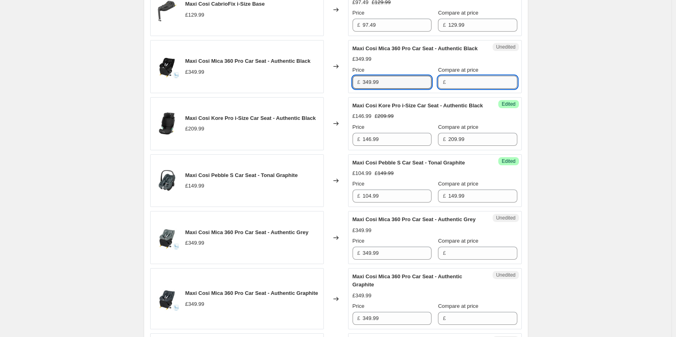
click at [468, 89] on input "Compare at price" at bounding box center [482, 82] width 69 height 13
paste input "349.99"
type input "349.99"
click at [398, 89] on input "349.99" at bounding box center [397, 82] width 69 height 13
type input "299.99"
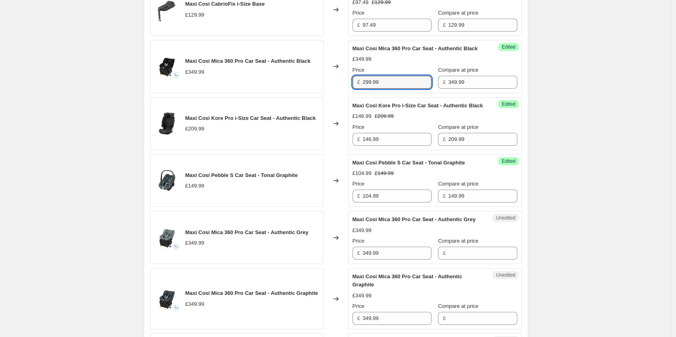
click at [398, 264] on div "Unedited Maxi Cosi Mica 360 Pro Car Seat - Authentic Grey £349.99 Price £ 349.9…" at bounding box center [435, 237] width 174 height 53
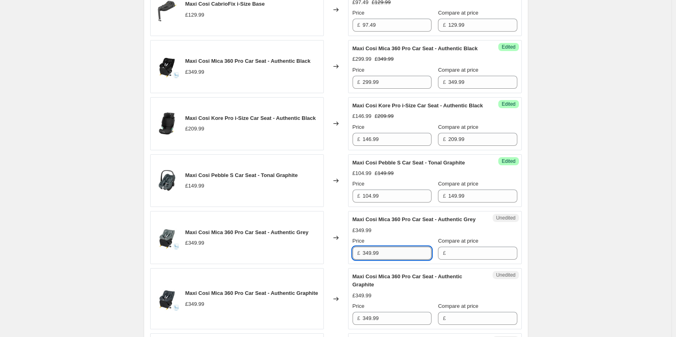
click at [398, 259] on input "349.99" at bounding box center [397, 252] width 69 height 13
paste input "29"
type input "299.99"
click at [461, 89] on input "349.99" at bounding box center [482, 82] width 69 height 13
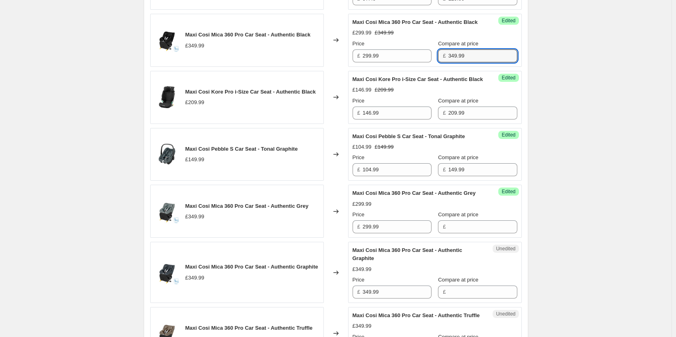
scroll to position [688, 0]
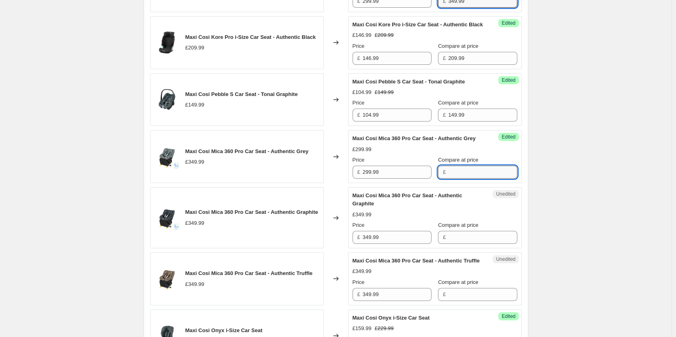
click at [470, 178] on input "Compare at price" at bounding box center [482, 172] width 69 height 13
paste input "349.99"
type input "349.99"
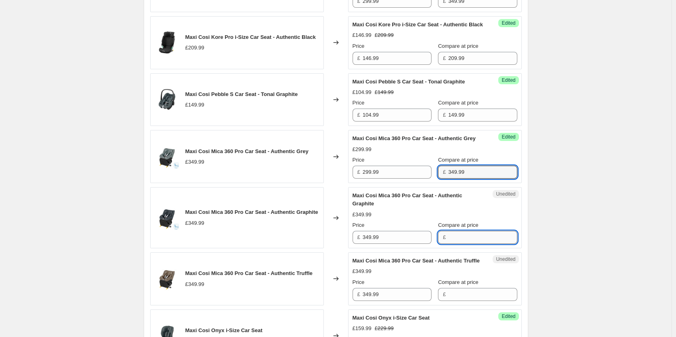
click at [461, 244] on input "Compare at price" at bounding box center [482, 237] width 69 height 13
paste input "349.99"
type input "349.99"
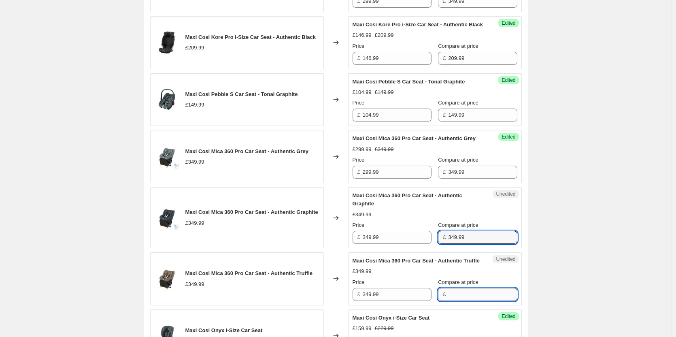
click at [458, 301] on input "Compare at price" at bounding box center [482, 294] width 69 height 13
paste input "349.99"
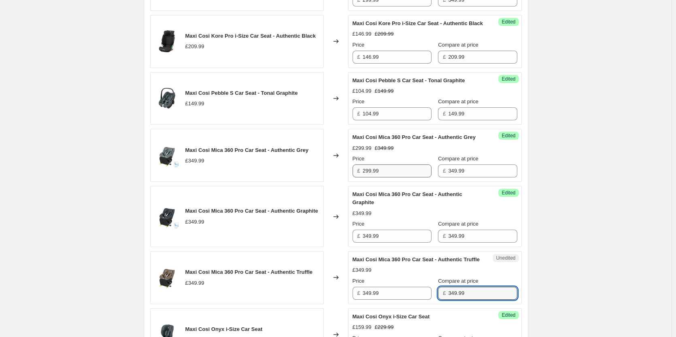
type input "349.99"
click at [388, 177] on input "299.99" at bounding box center [397, 170] width 69 height 13
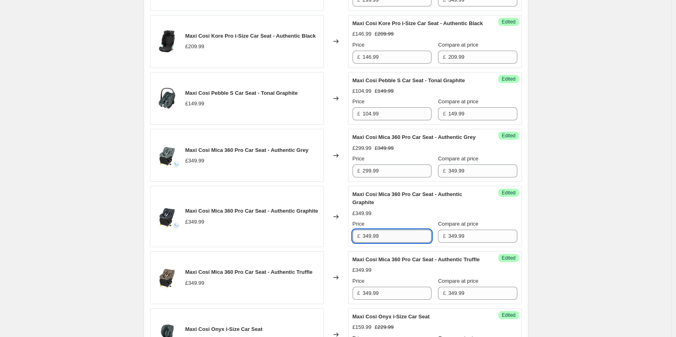
click at [388, 242] on input "349.99" at bounding box center [397, 235] width 69 height 13
paste input "29"
type input "299.99"
click at [389, 299] on input "349.99" at bounding box center [397, 292] width 69 height 13
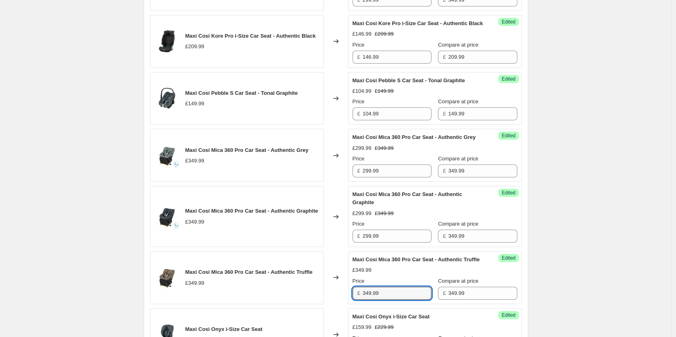
paste input "29"
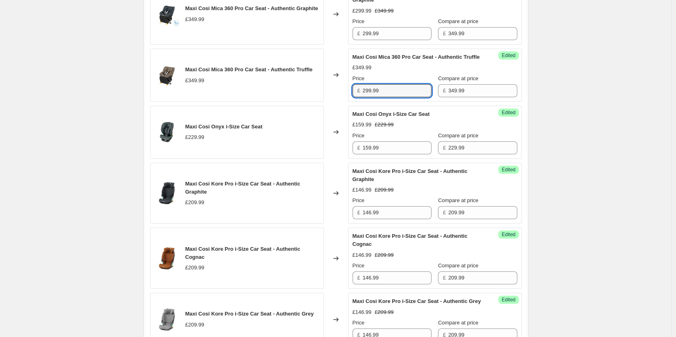
type input "299.99"
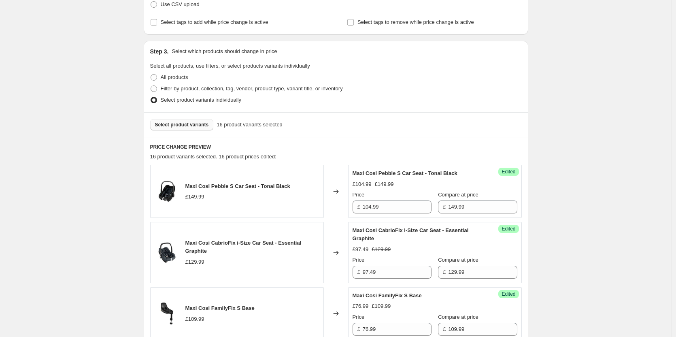
scroll to position [123, 0]
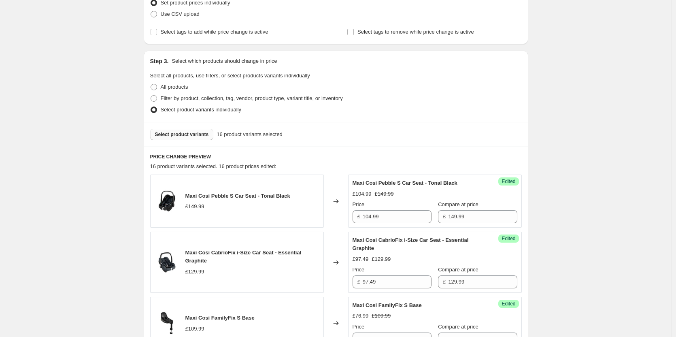
click at [185, 127] on div "Select product variants 16 product variants selected" at bounding box center [336, 134] width 384 height 25
click at [186, 132] on span "Select product variants" at bounding box center [182, 134] width 54 height 6
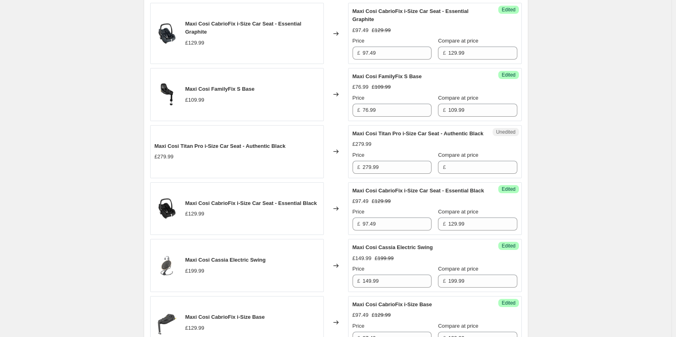
scroll to position [365, 0]
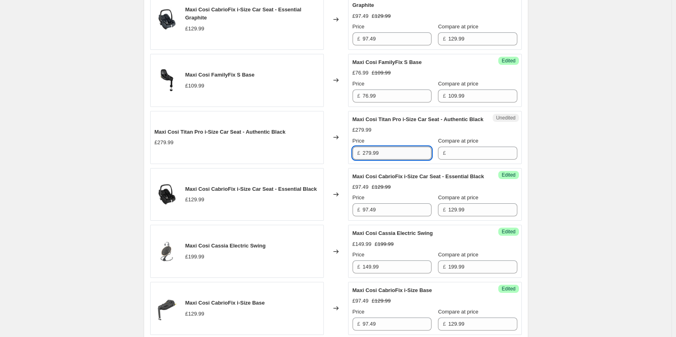
click at [406, 159] on input "279.99" at bounding box center [397, 152] width 69 height 13
click at [471, 159] on input "Compare at price" at bounding box center [482, 152] width 69 height 13
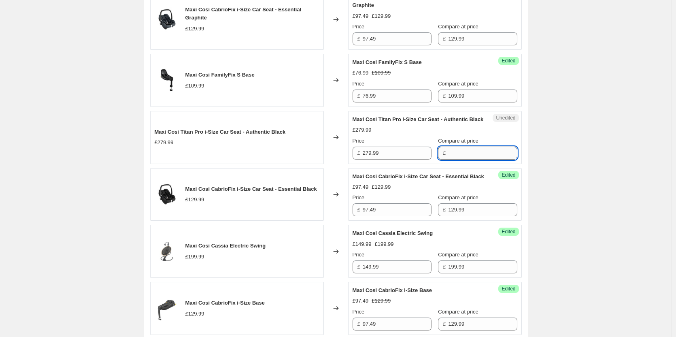
paste input "279.99"
type input "279.99"
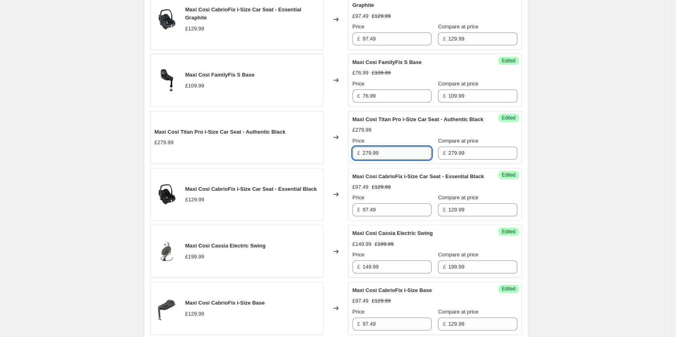
click at [397, 159] on input "279.99" at bounding box center [397, 152] width 69 height 13
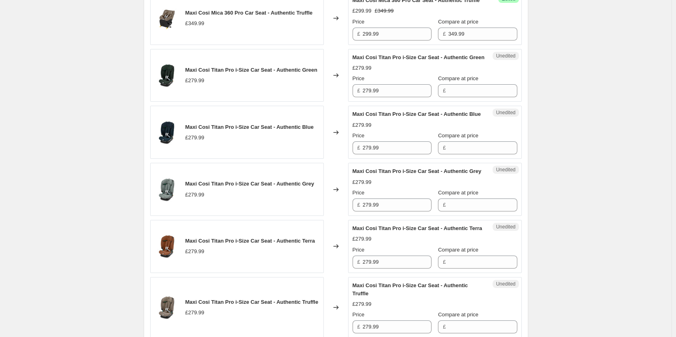
scroll to position [1013, 0]
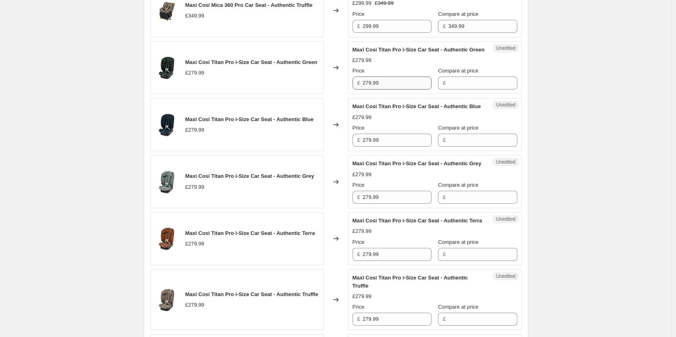
type input "223.99"
click at [396, 89] on input "279.99" at bounding box center [397, 82] width 69 height 13
paste input "23"
type input "223.99"
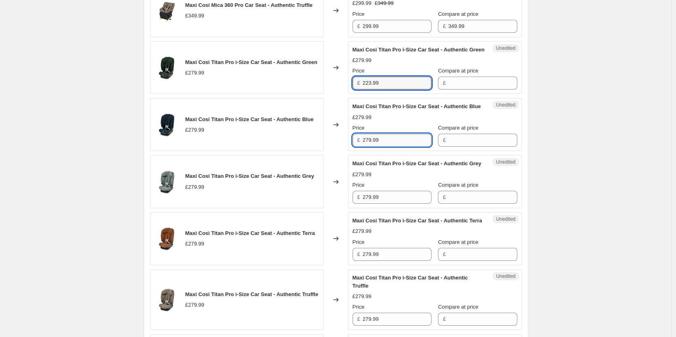
click at [397, 146] on input "279.99" at bounding box center [397, 140] width 69 height 13
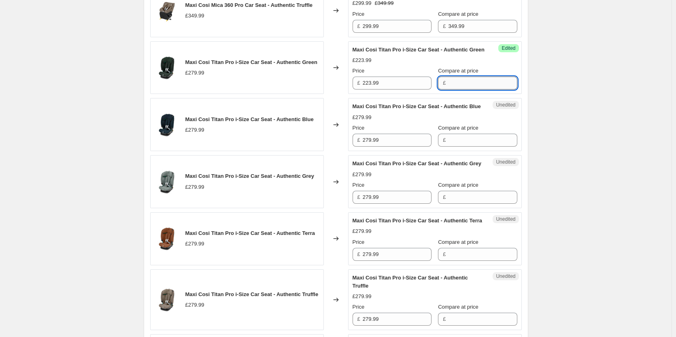
click at [459, 89] on input "Compare at price" at bounding box center [482, 82] width 69 height 13
paste input "279.99"
type input "279.99"
click at [453, 146] on input "Compare at price" at bounding box center [482, 140] width 69 height 13
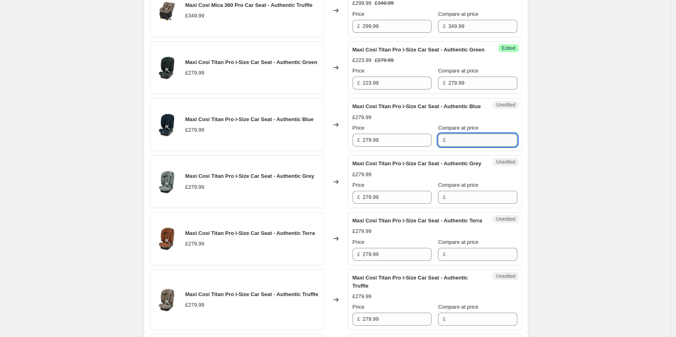
paste input "279.99"
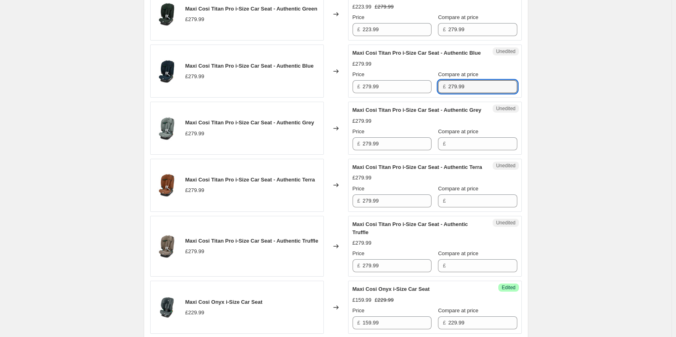
scroll to position [1094, 0]
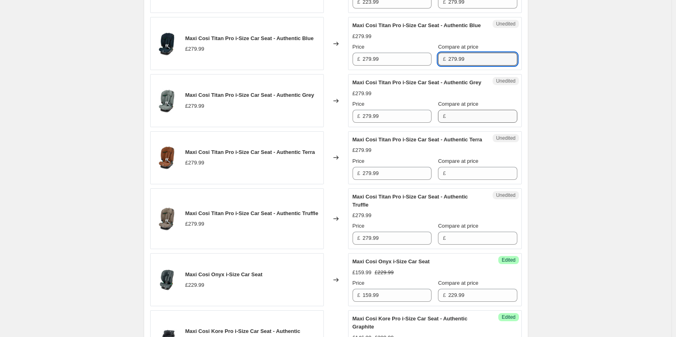
type input "279.99"
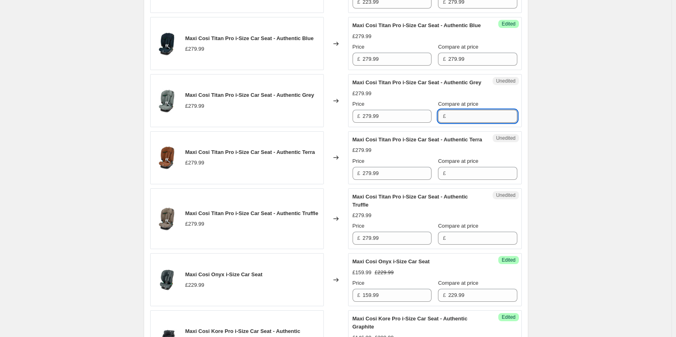
click at [458, 123] on input "Compare at price" at bounding box center [482, 116] width 69 height 13
paste input "279.99"
type input "279.99"
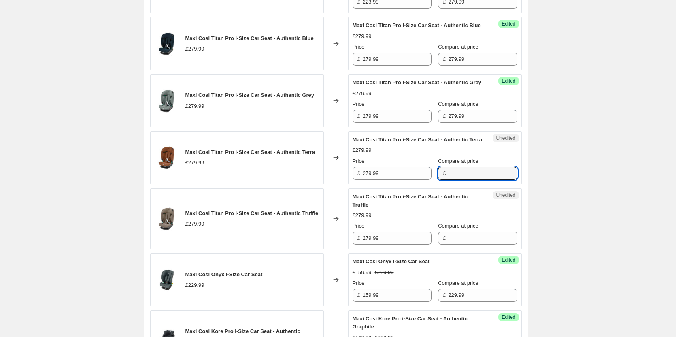
drag, startPoint x: 463, startPoint y: 253, endPoint x: 463, endPoint y: 261, distance: 8.1
click at [463, 180] on input "Compare at price" at bounding box center [482, 173] width 69 height 13
paste input "279.99"
type input "279.99"
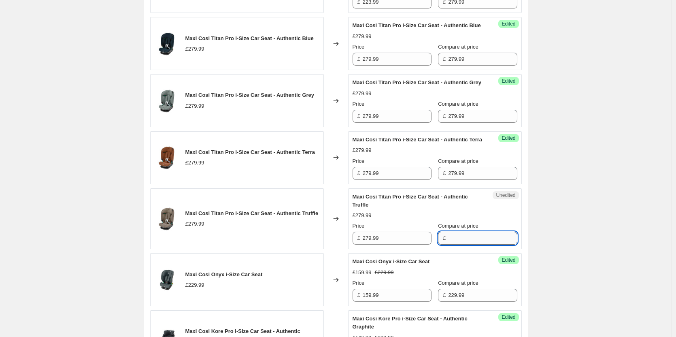
drag, startPoint x: 451, startPoint y: 320, endPoint x: 456, endPoint y: 316, distance: 6.3
click at [451, 244] on input "Compare at price" at bounding box center [482, 237] width 69 height 13
paste input "279.99"
type input "279.99"
click at [399, 8] on input "223.99" at bounding box center [397, 2] width 69 height 13
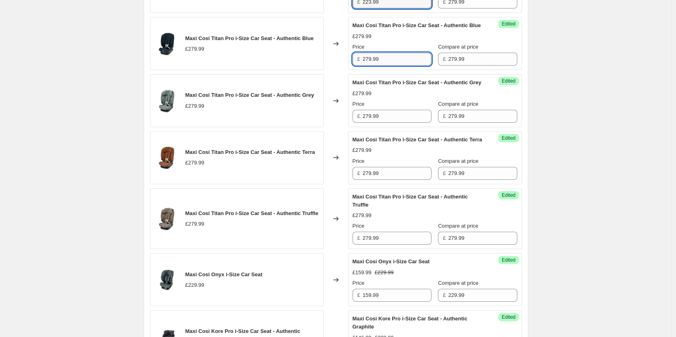
click at [397, 66] on input "279.99" at bounding box center [397, 59] width 69 height 13
paste input "23"
type input "223.99"
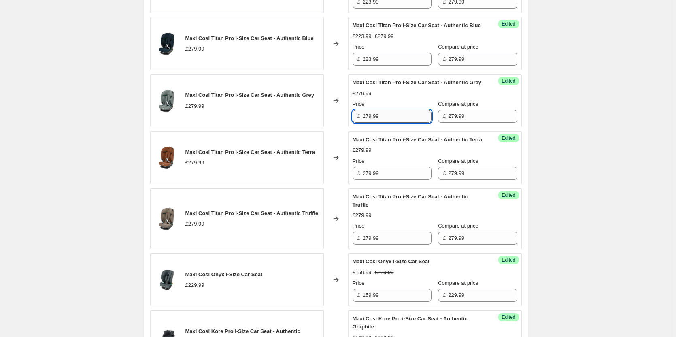
click at [395, 123] on input "279.99" at bounding box center [397, 116] width 69 height 13
paste input "23"
type input "223.99"
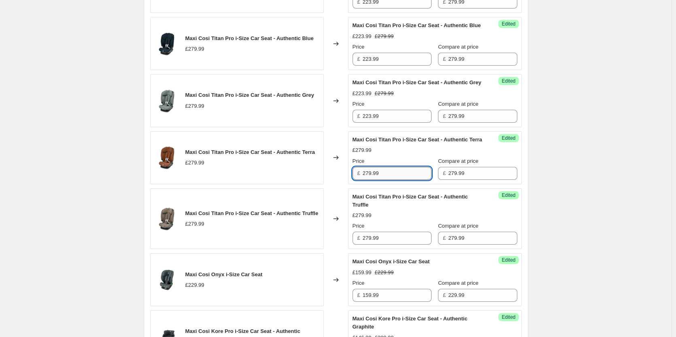
click at [386, 180] on input "279.99" at bounding box center [397, 173] width 69 height 13
paste input "23"
type input "223.99"
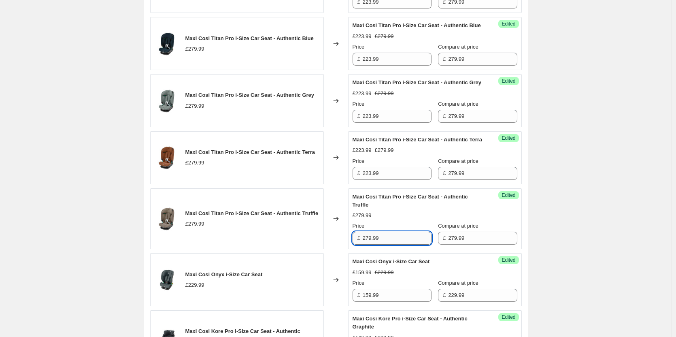
click at [389, 244] on input "279.99" at bounding box center [397, 237] width 69 height 13
paste input "23"
type input "223.99"
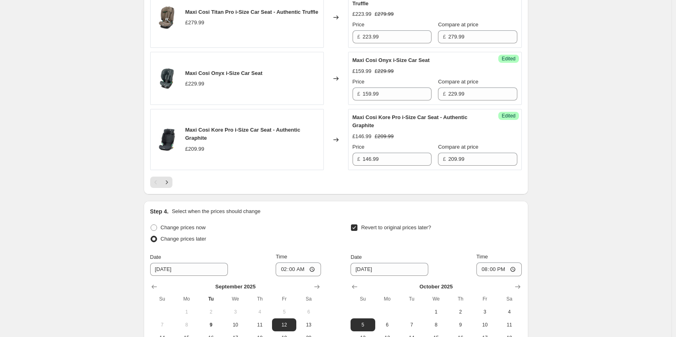
scroll to position [1296, 0]
click at [172, 187] on button "Next" at bounding box center [166, 180] width 11 height 11
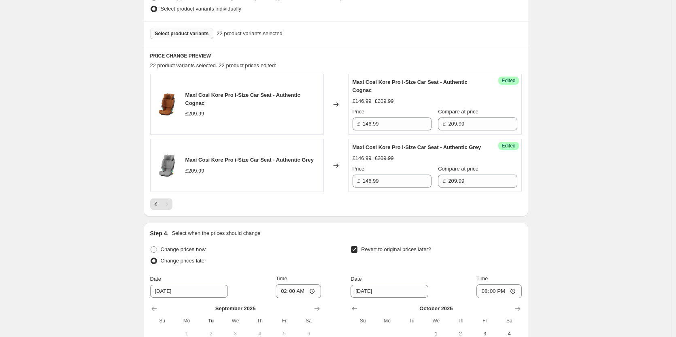
scroll to position [213, 0]
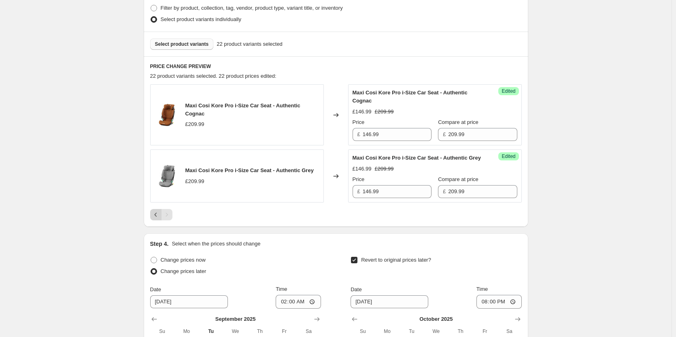
click at [154, 220] on button "Previous" at bounding box center [155, 214] width 11 height 11
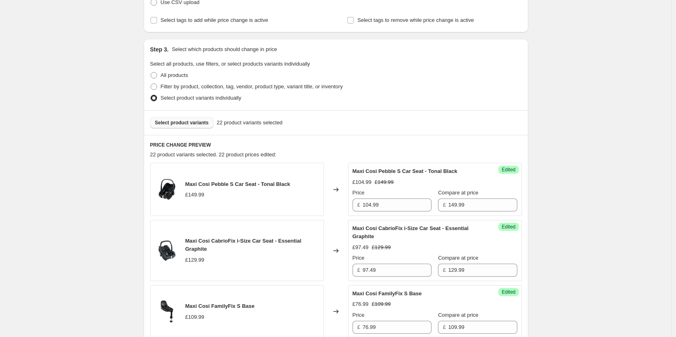
scroll to position [121, 0]
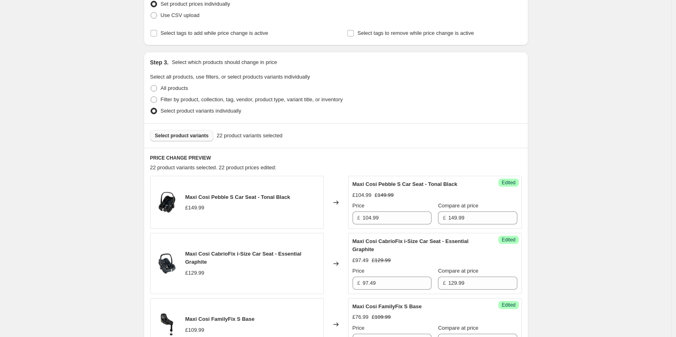
click at [185, 139] on button "Select product variants" at bounding box center [182, 135] width 64 height 11
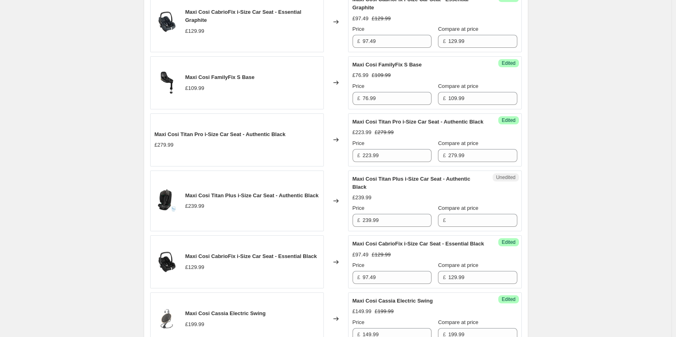
scroll to position [364, 0]
